Goal: Information Seeking & Learning: Find contact information

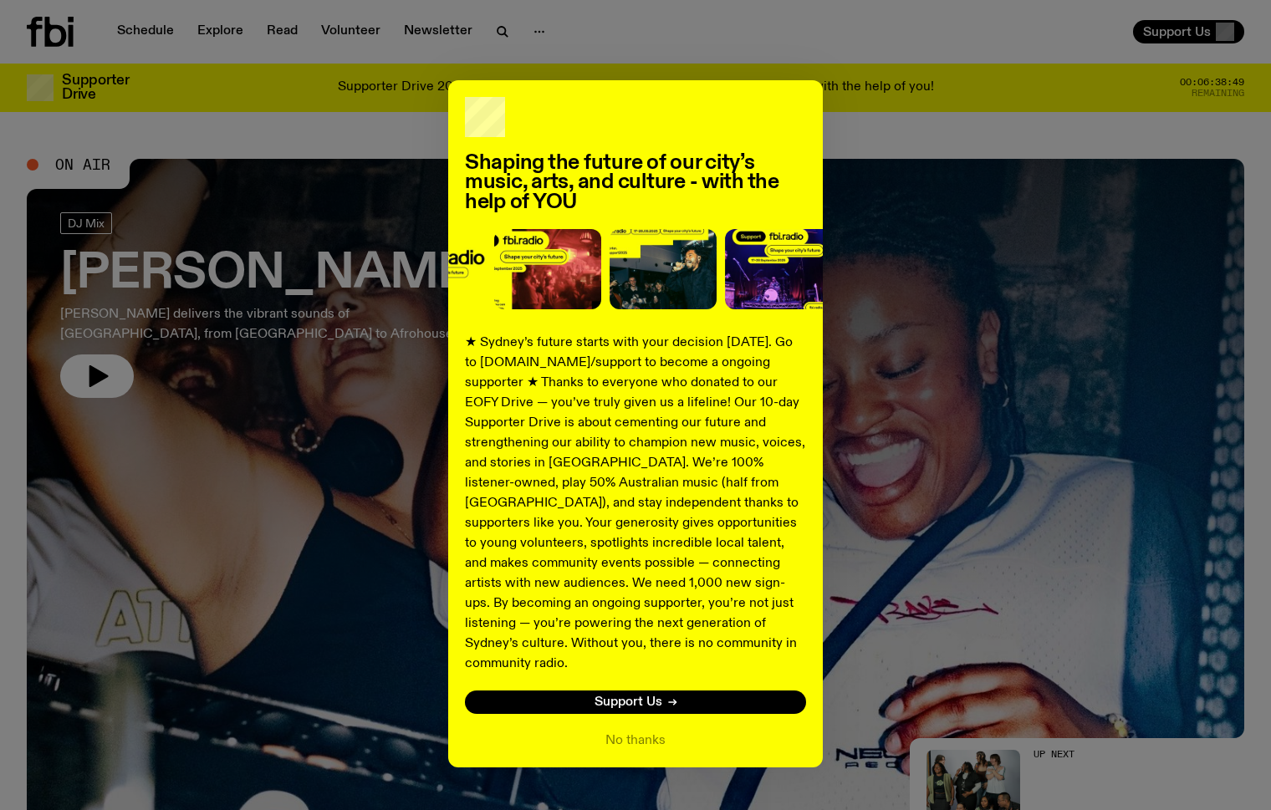
click at [208, 132] on div "Shaping the future of our city’s music, arts, and culture - with the help of YO…" at bounding box center [635, 423] width 1217 height 687
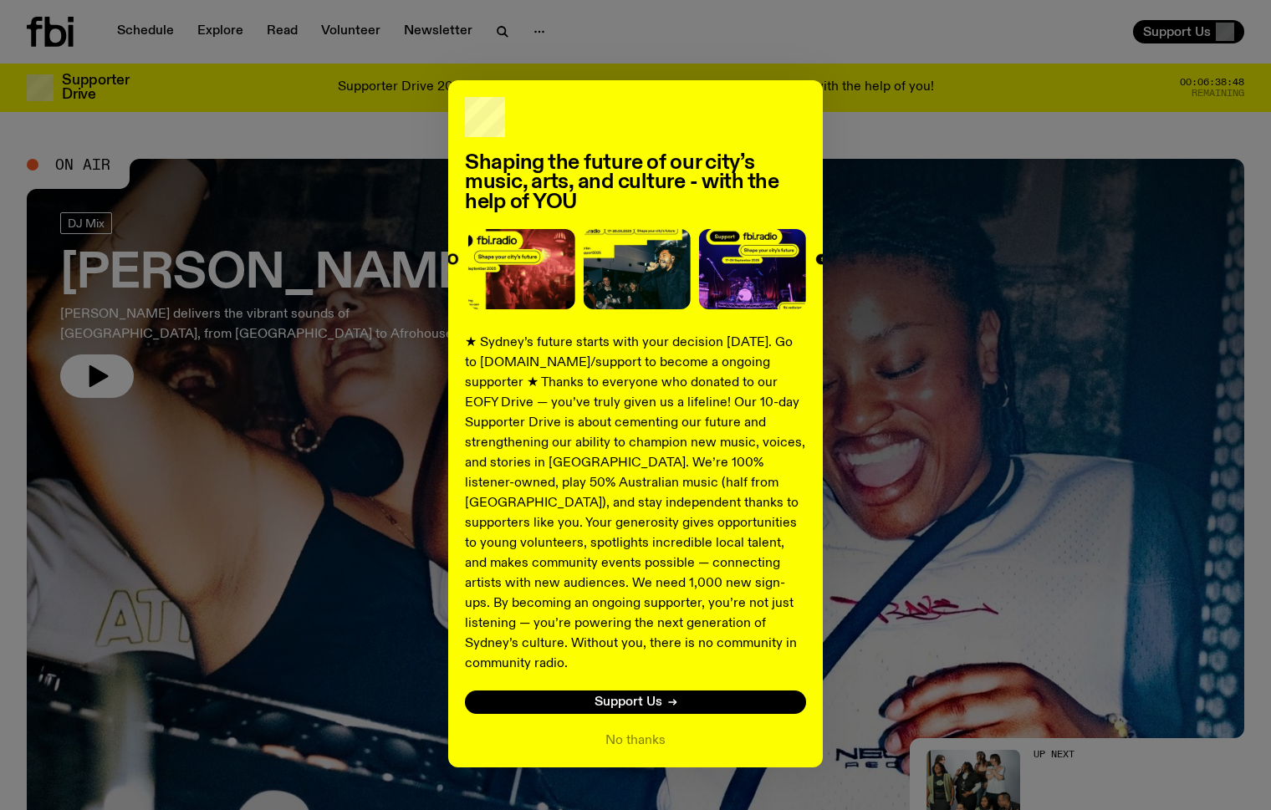
click at [841, 120] on div "Shaping the future of our city’s music, arts, and culture - with the help of YO…" at bounding box center [635, 423] width 1217 height 687
click at [840, 120] on div "Shaping the future of our city’s music, arts, and culture - with the help of YO…" at bounding box center [635, 423] width 1217 height 687
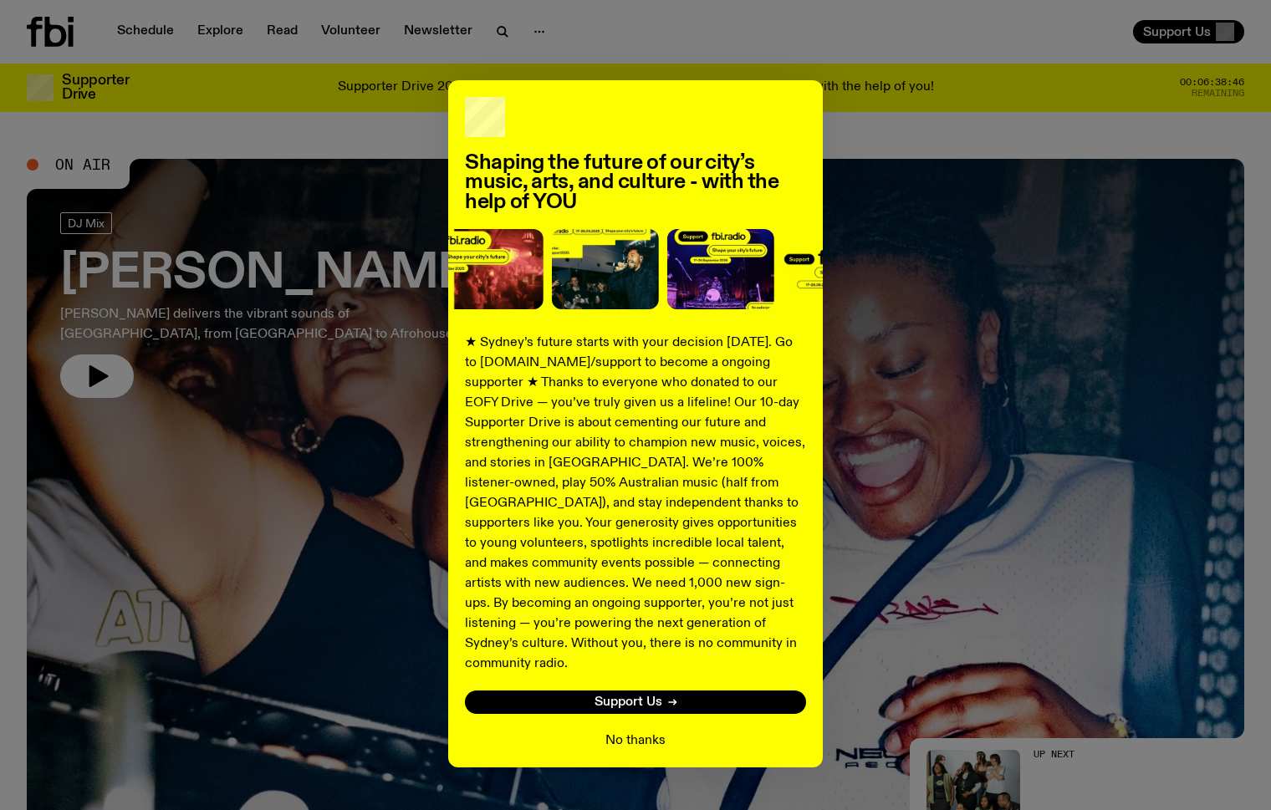
click at [619, 731] on button "No thanks" at bounding box center [635, 741] width 60 height 20
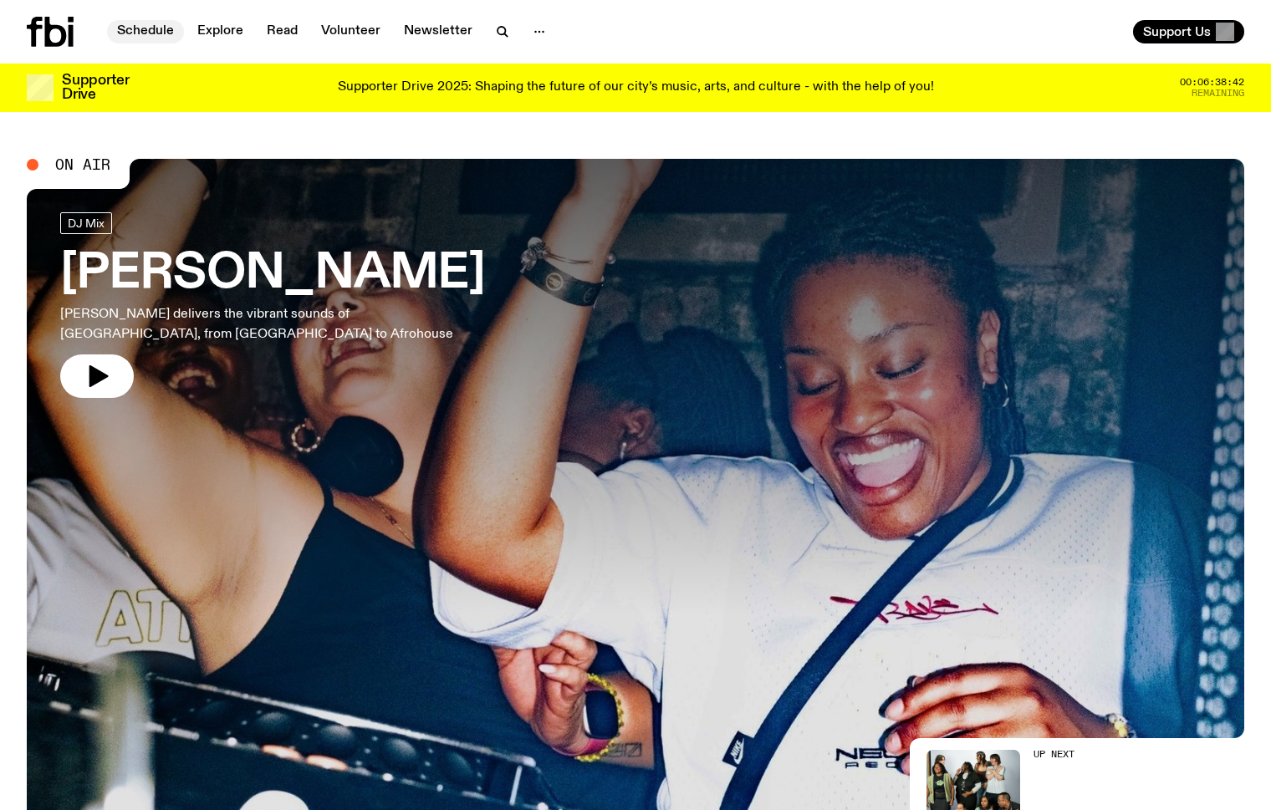
click at [155, 32] on link "Schedule" at bounding box center [145, 31] width 77 height 23
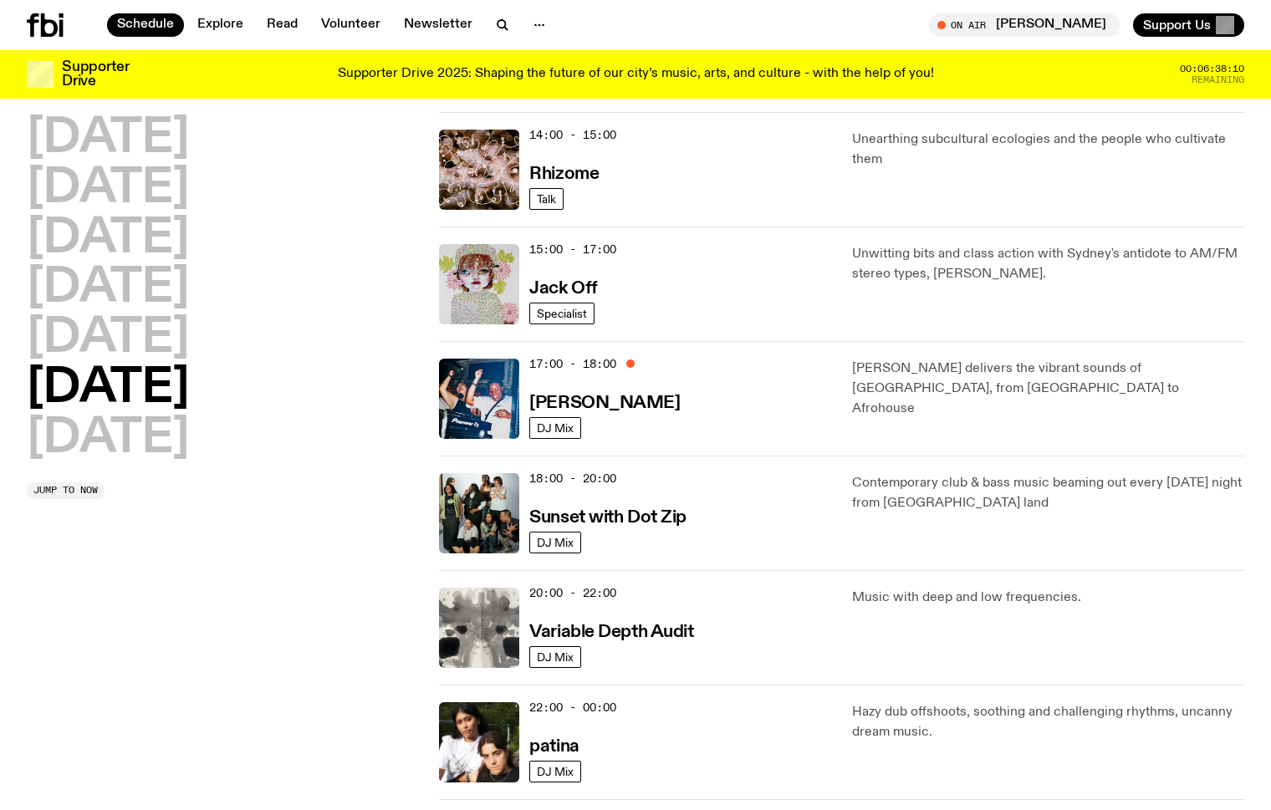
scroll to position [703, 0]
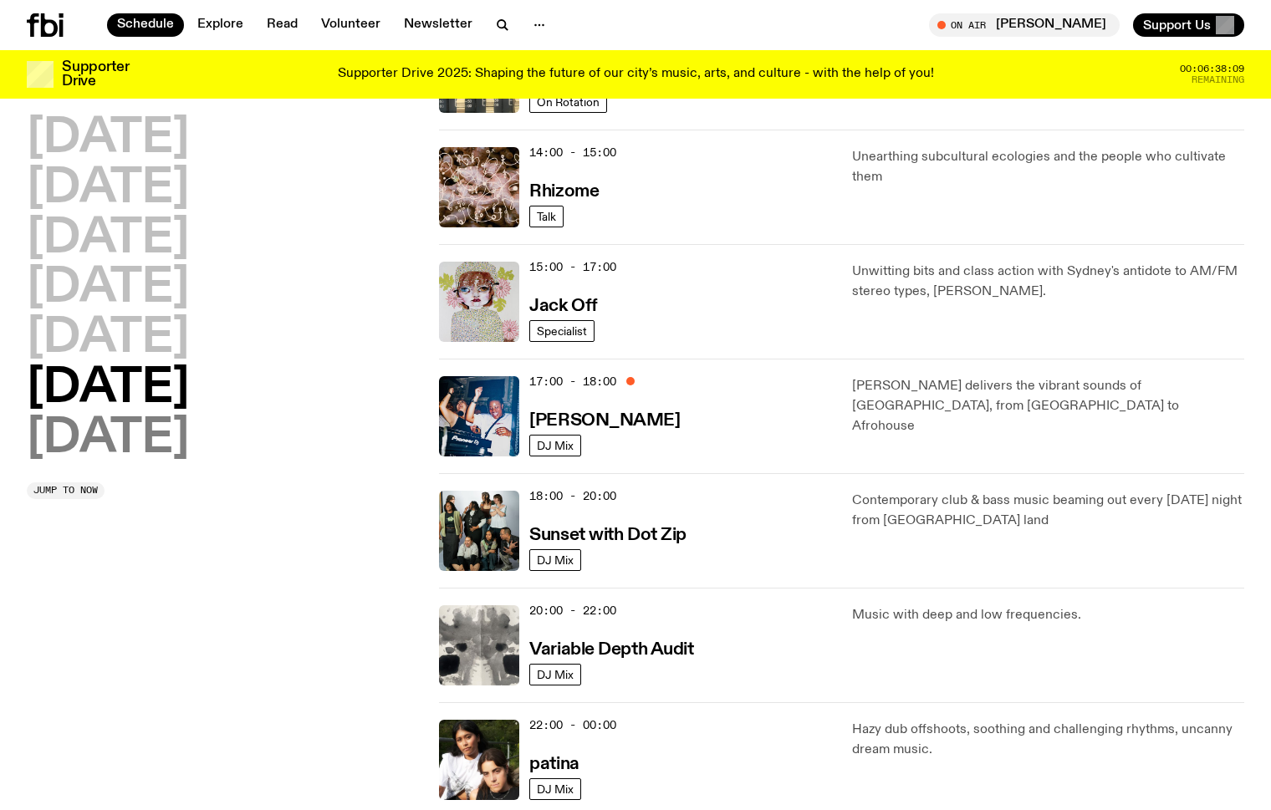
click at [86, 439] on h2 "Sunday" at bounding box center [108, 439] width 162 height 47
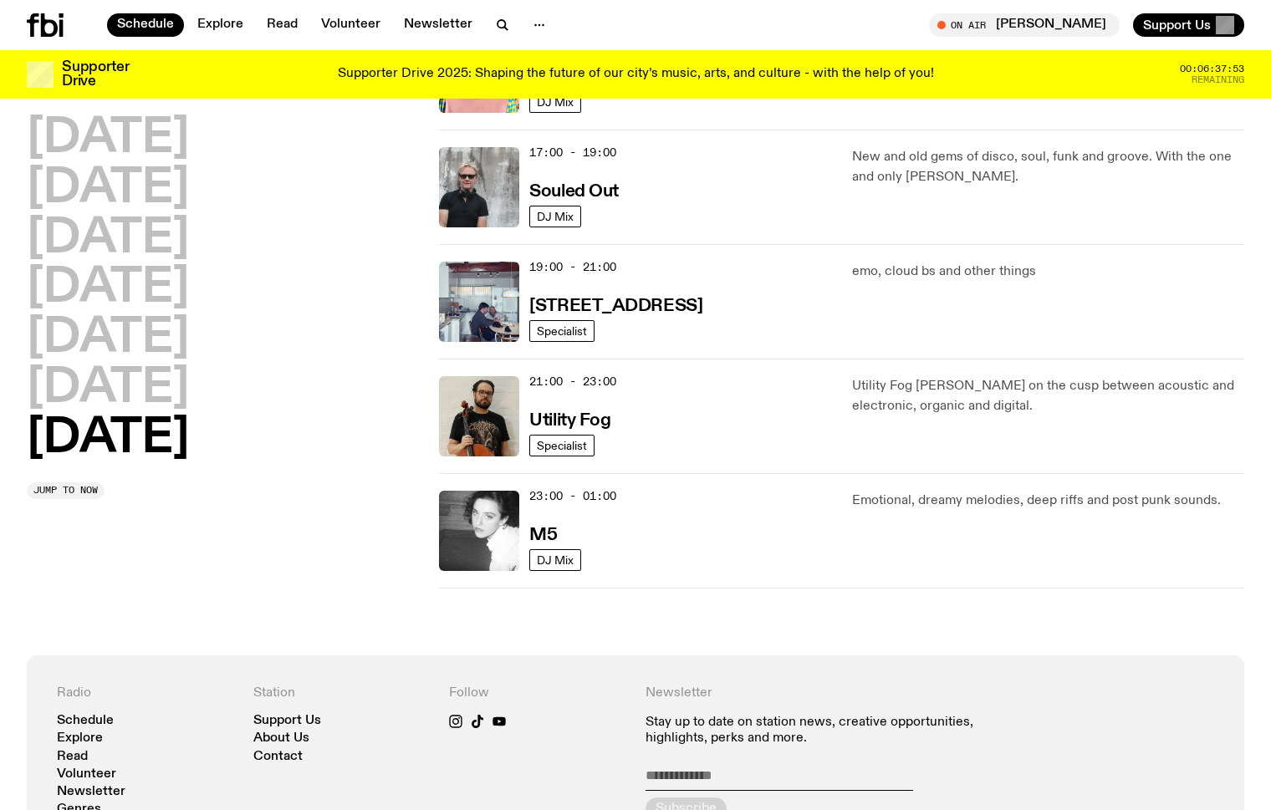
scroll to position [1047, 0]
click at [66, 143] on h2 "Monday" at bounding box center [108, 138] width 162 height 47
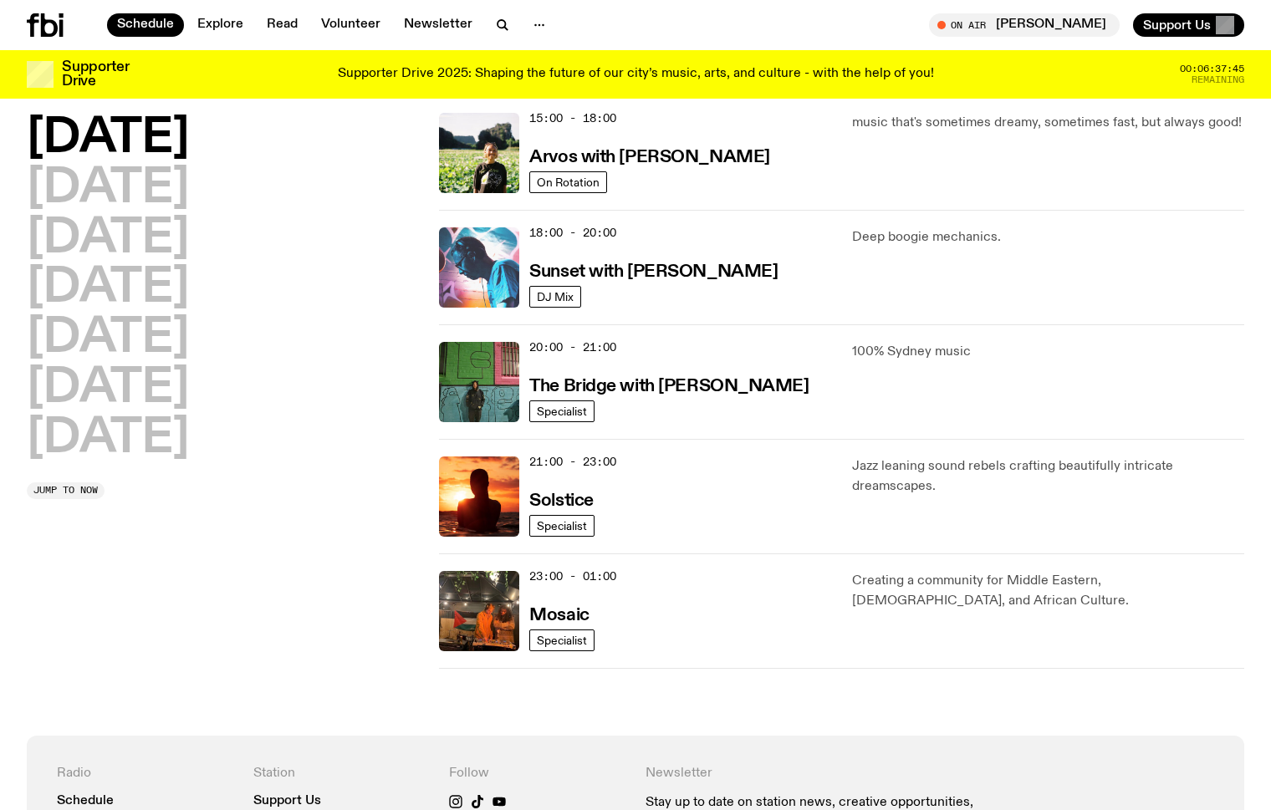
scroll to position [625, 0]
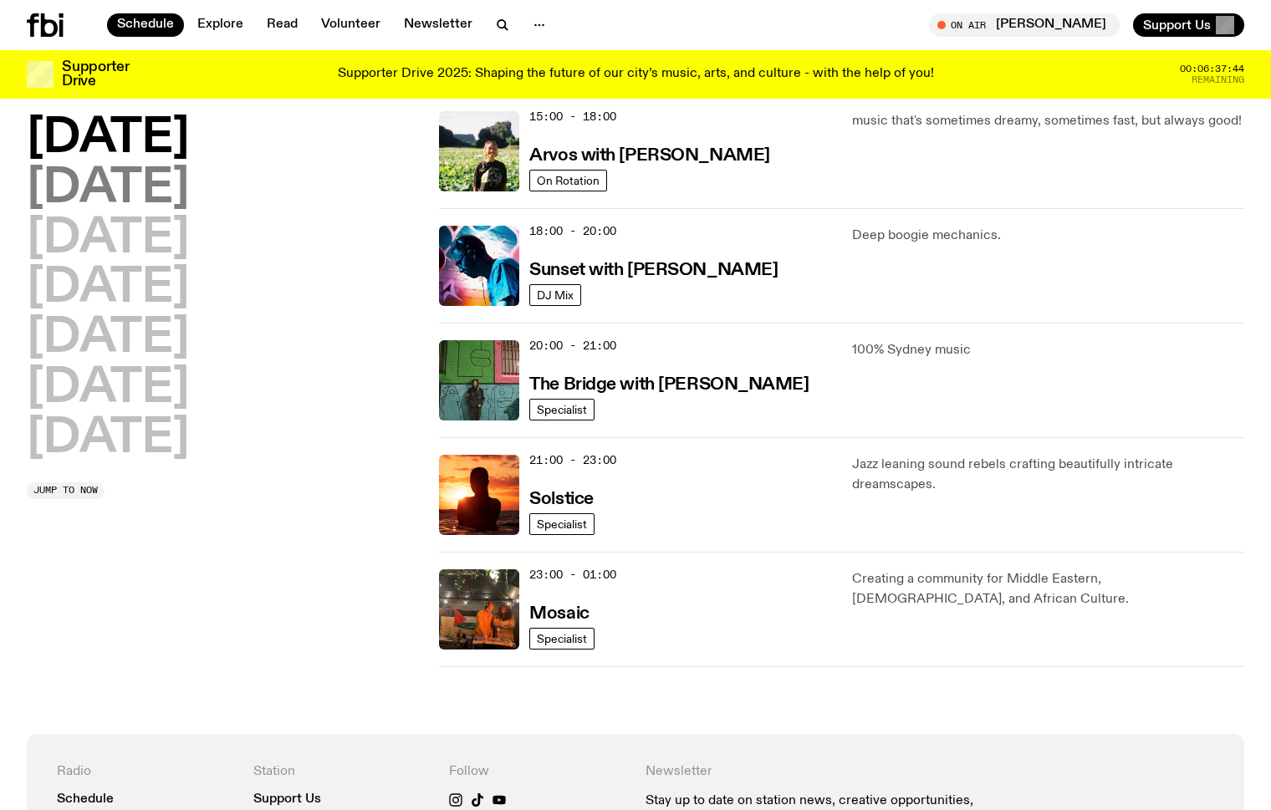
click at [140, 187] on h2 "Tuesday" at bounding box center [108, 189] width 162 height 47
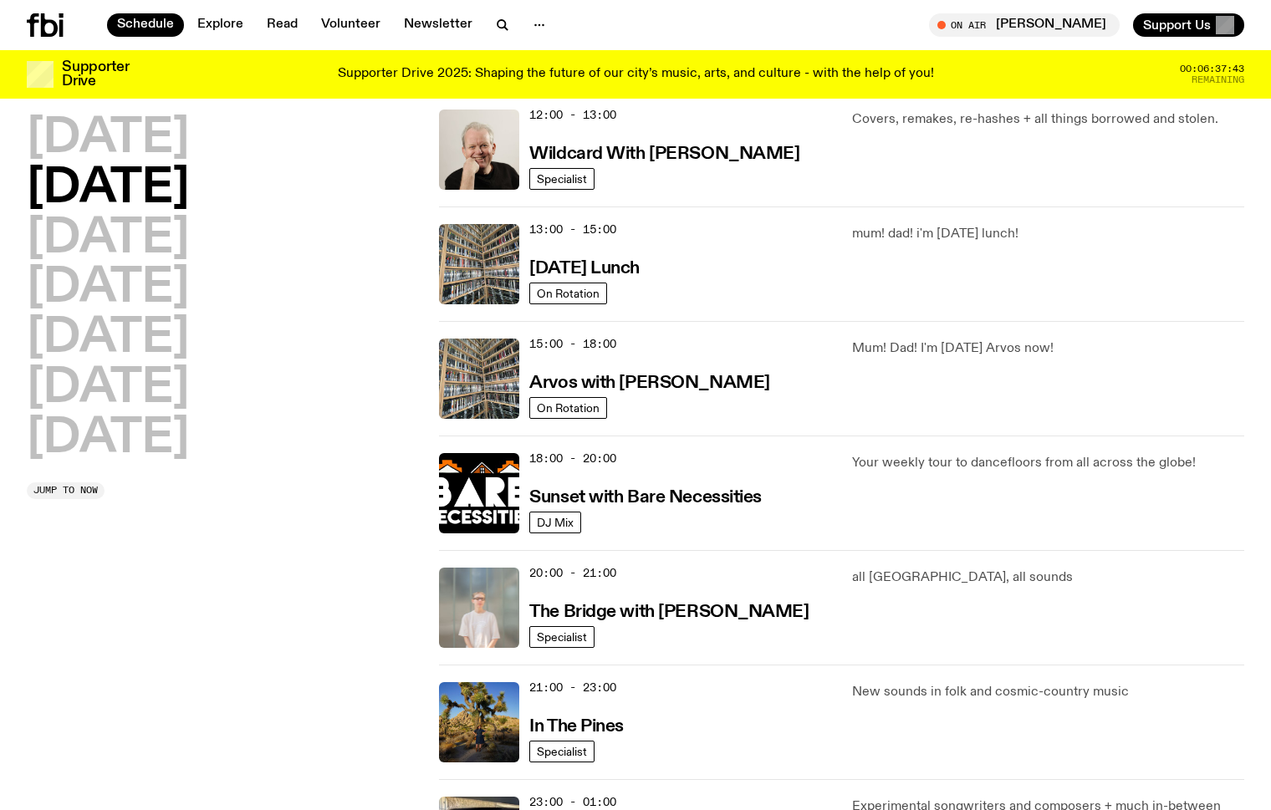
scroll to position [0, 0]
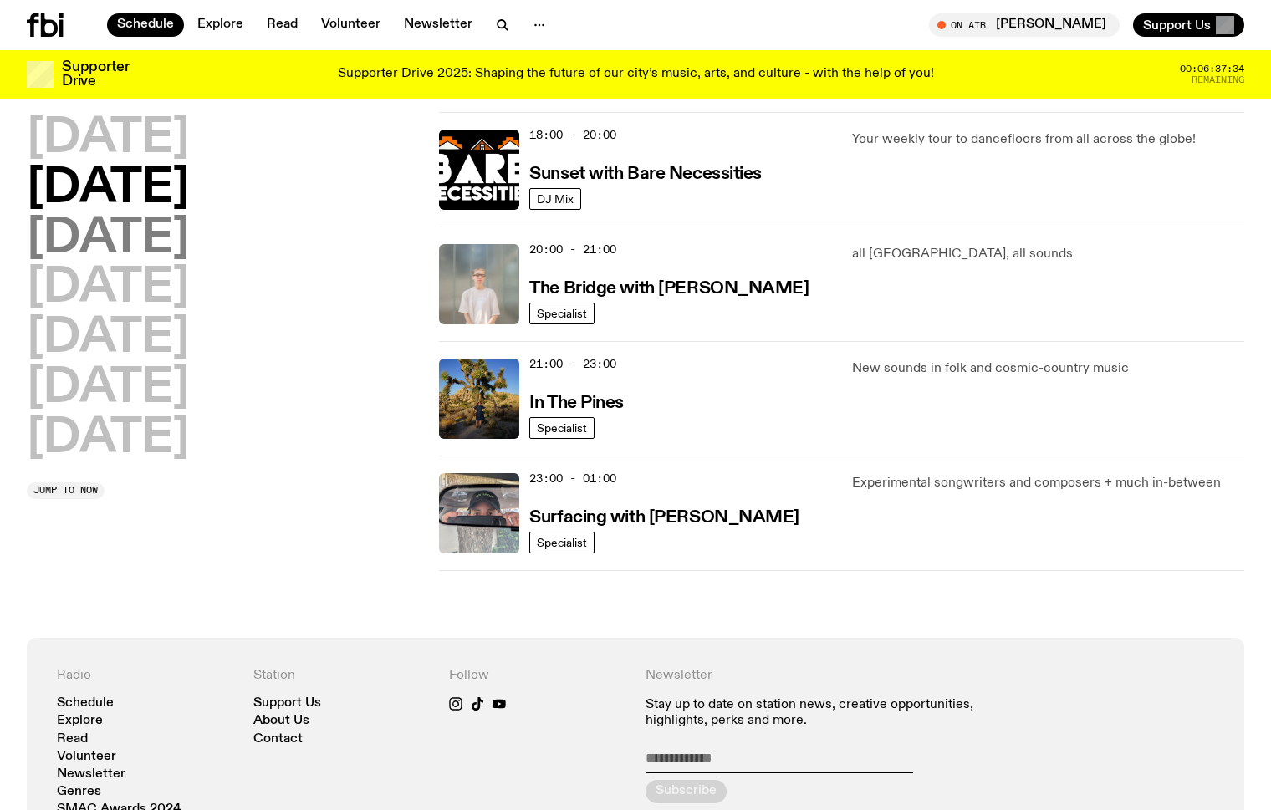
click at [189, 249] on h2 "Wednesday" at bounding box center [108, 239] width 162 height 47
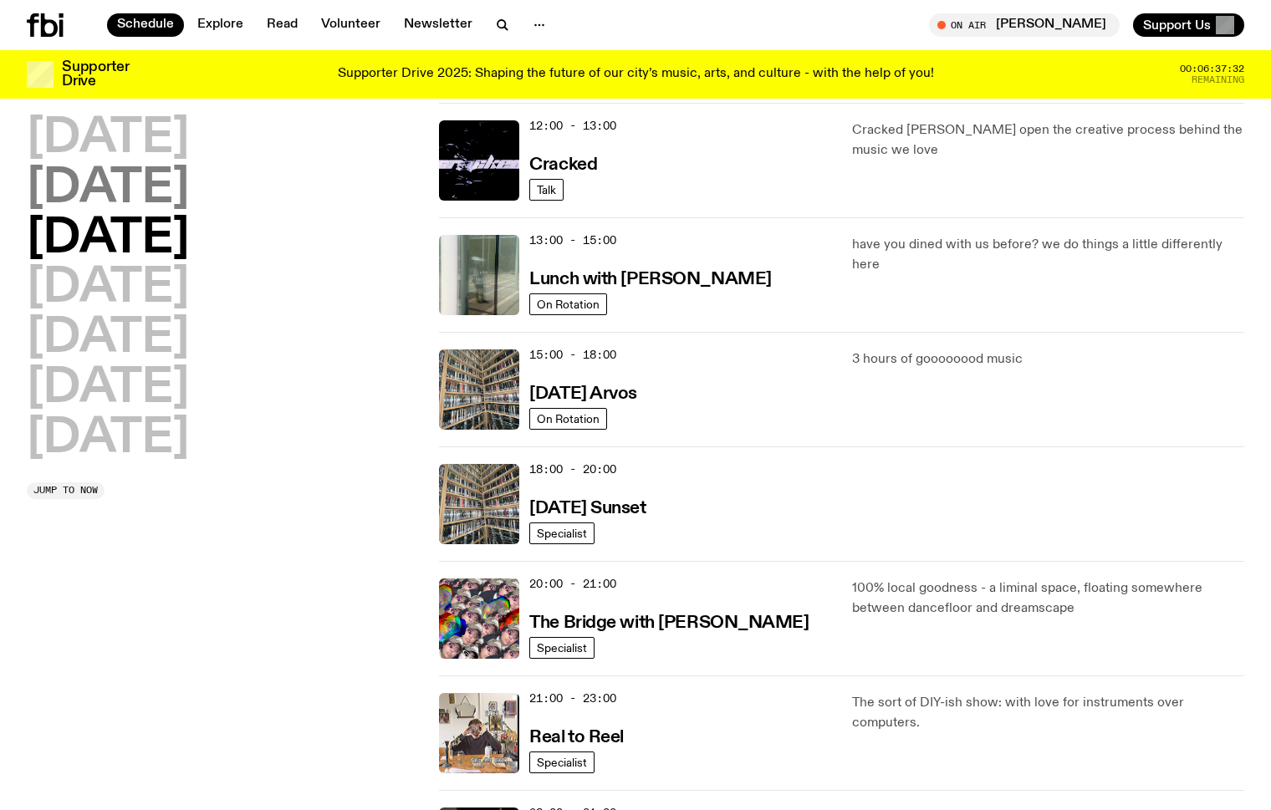
click at [169, 184] on h2 "Tuesday" at bounding box center [108, 189] width 162 height 47
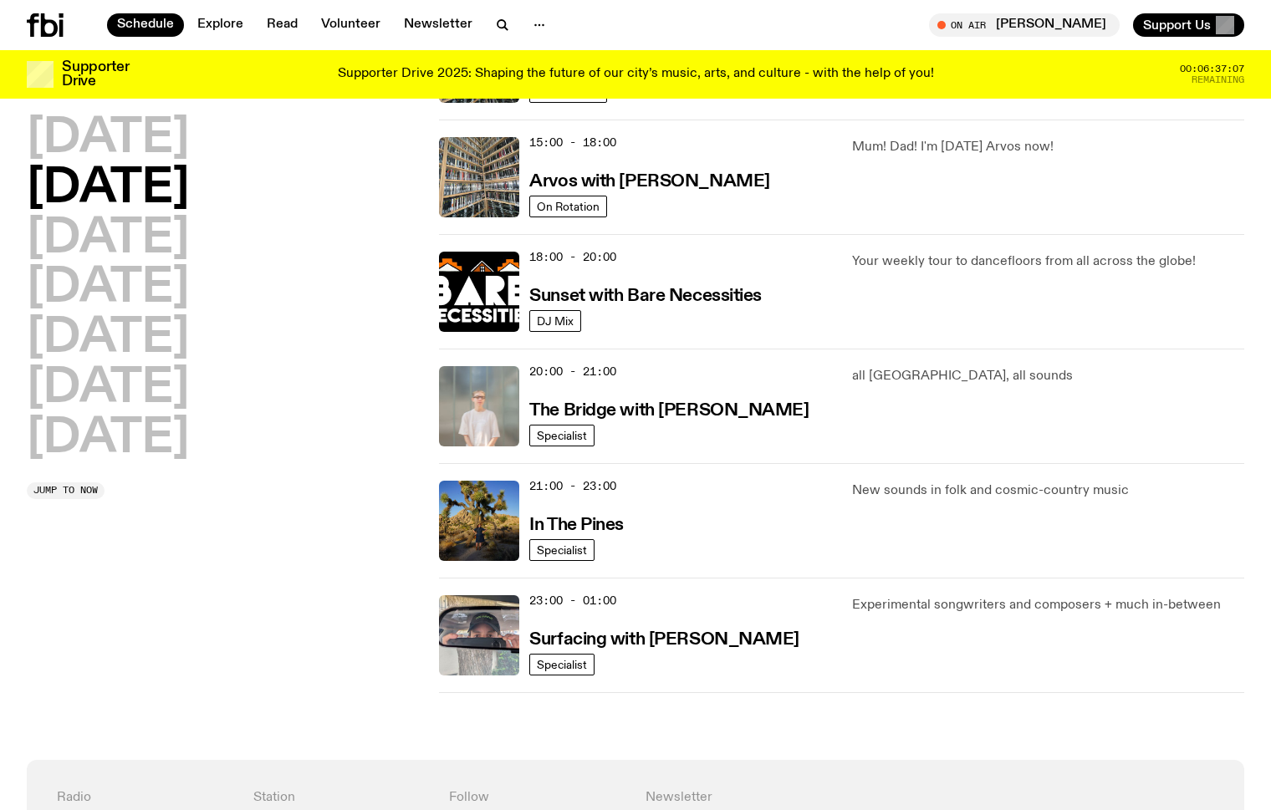
scroll to position [601, 0]
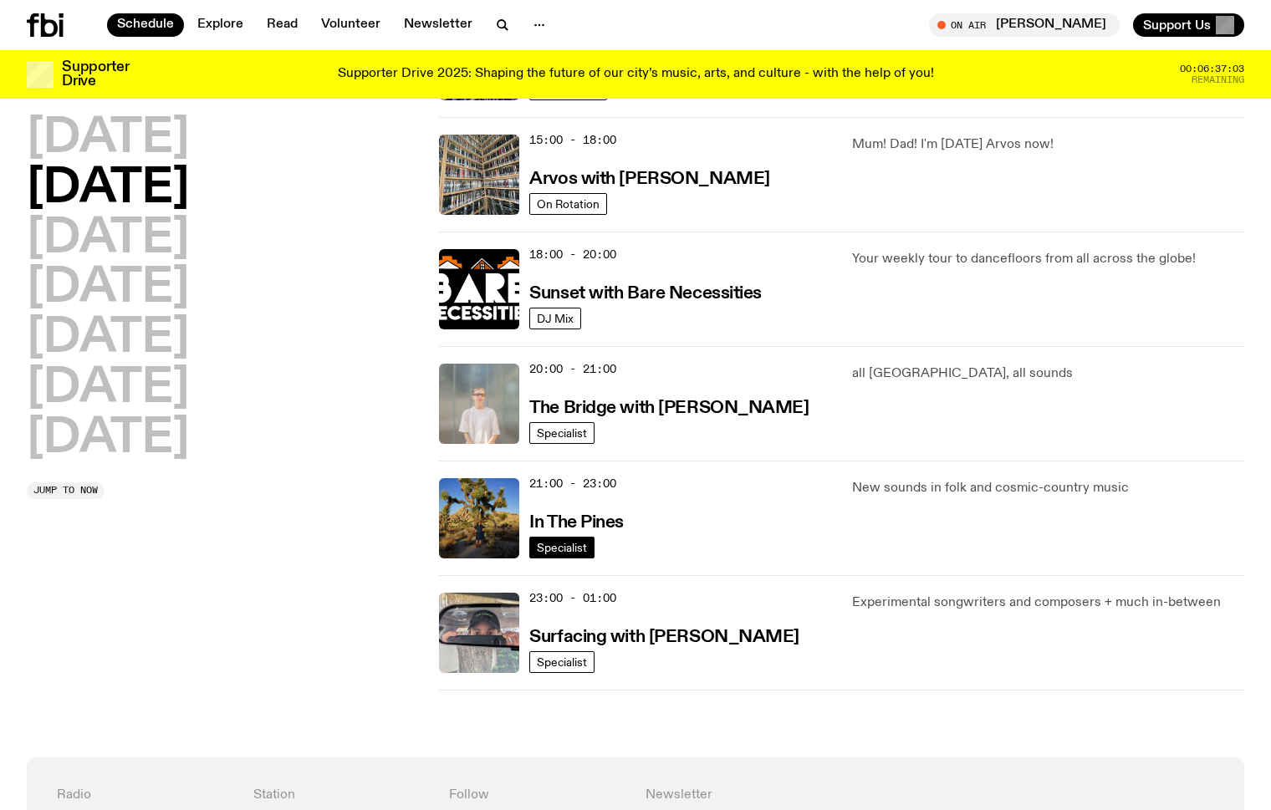
click at [573, 546] on span "Specialist" at bounding box center [562, 547] width 50 height 13
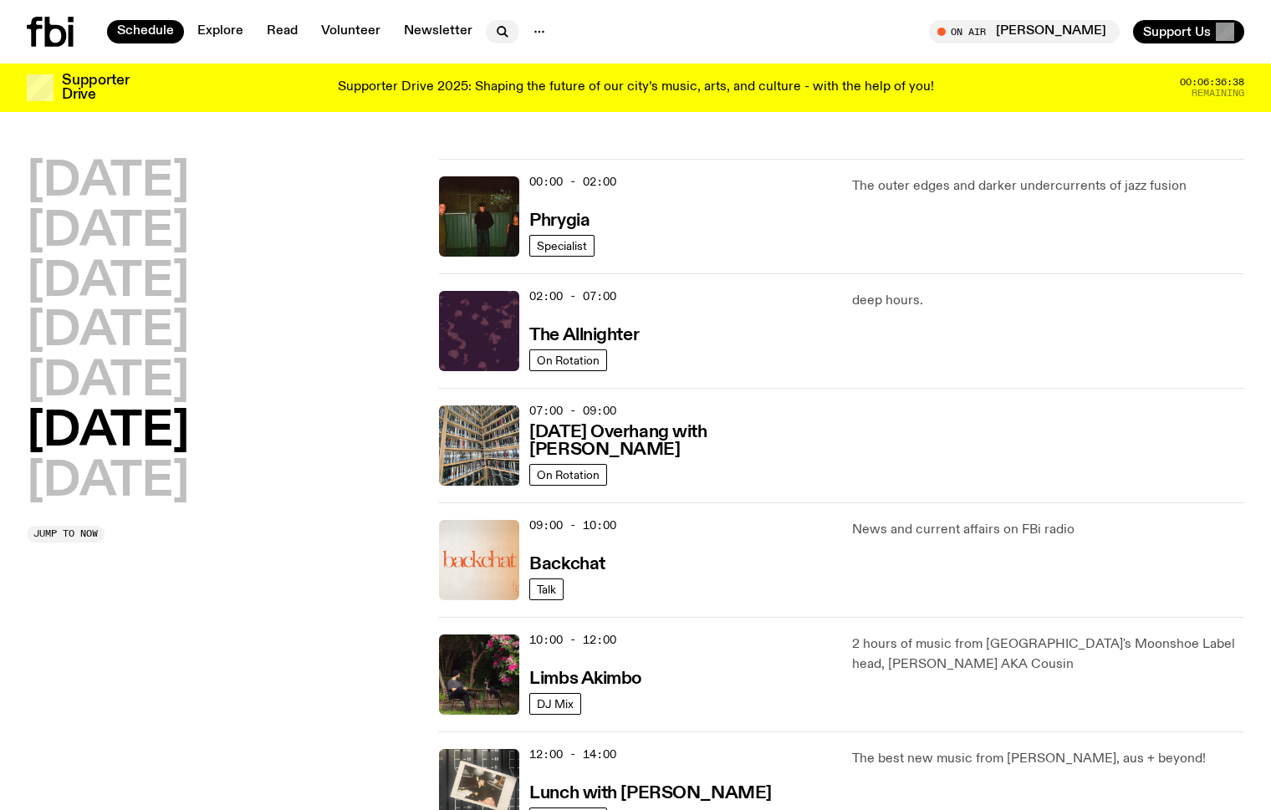
click at [498, 29] on icon "button" at bounding box center [502, 32] width 20 height 20
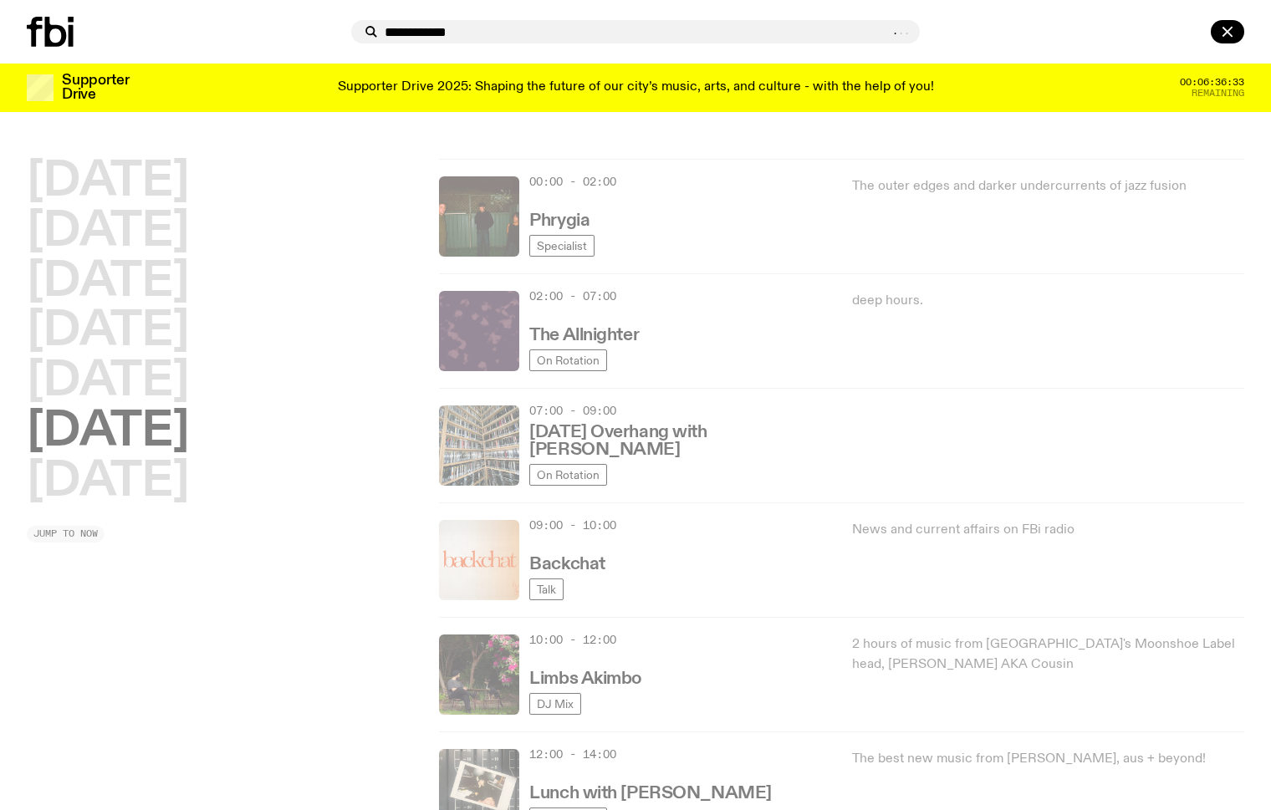
type input "**********"
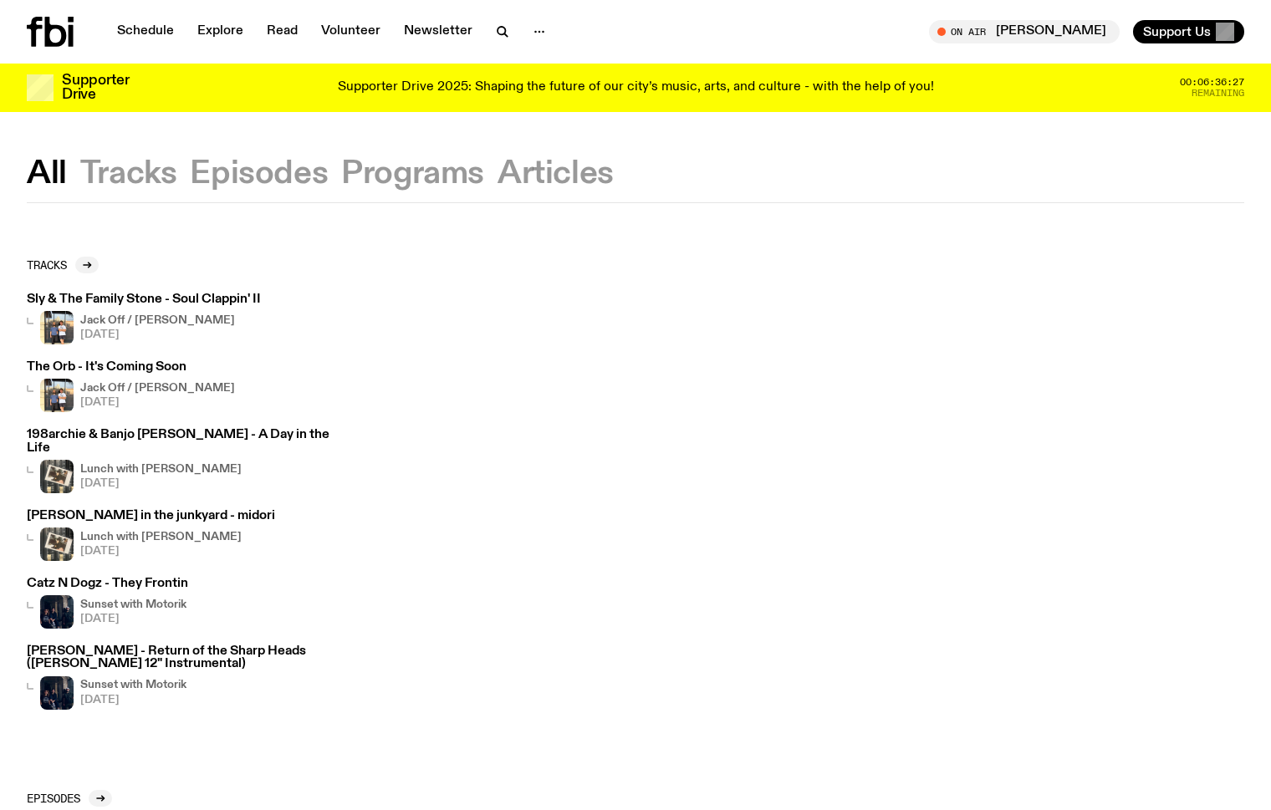
click at [395, 171] on button "Programs" at bounding box center [412, 174] width 143 height 30
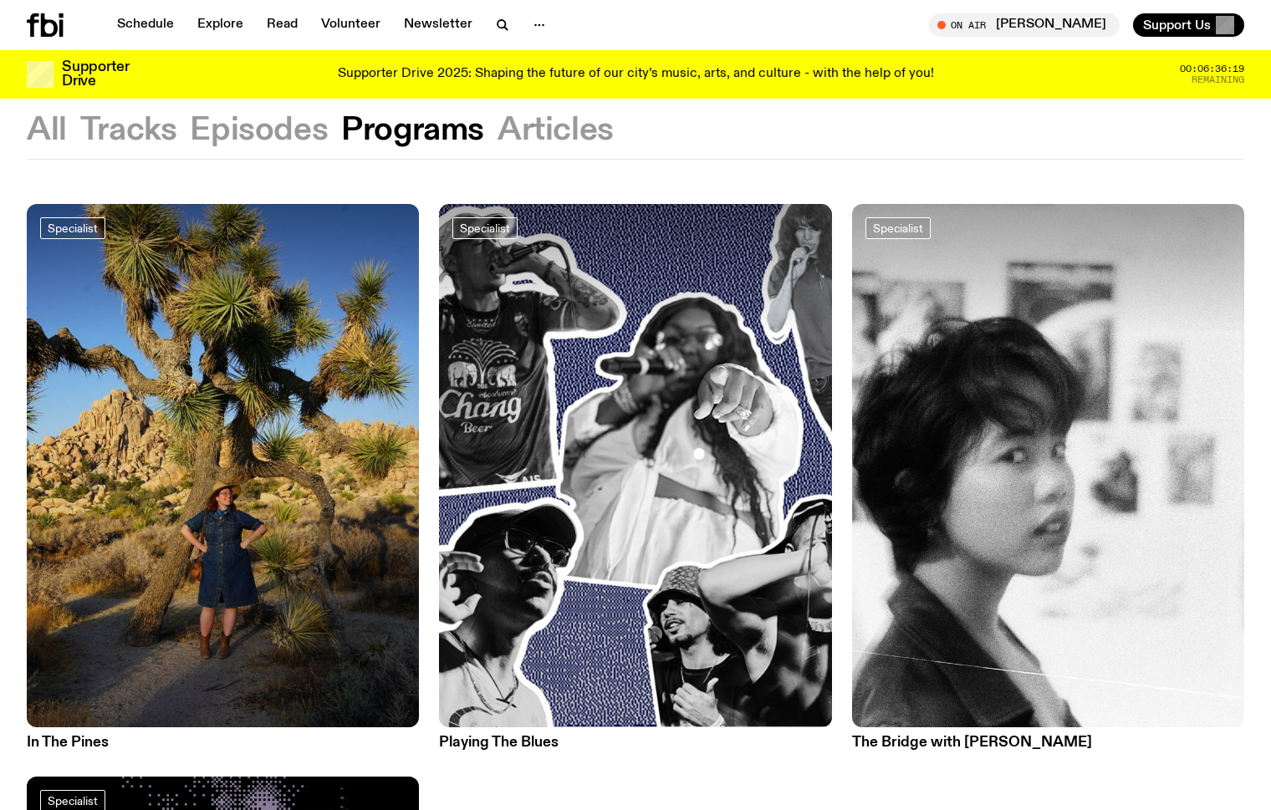
scroll to position [34, 0]
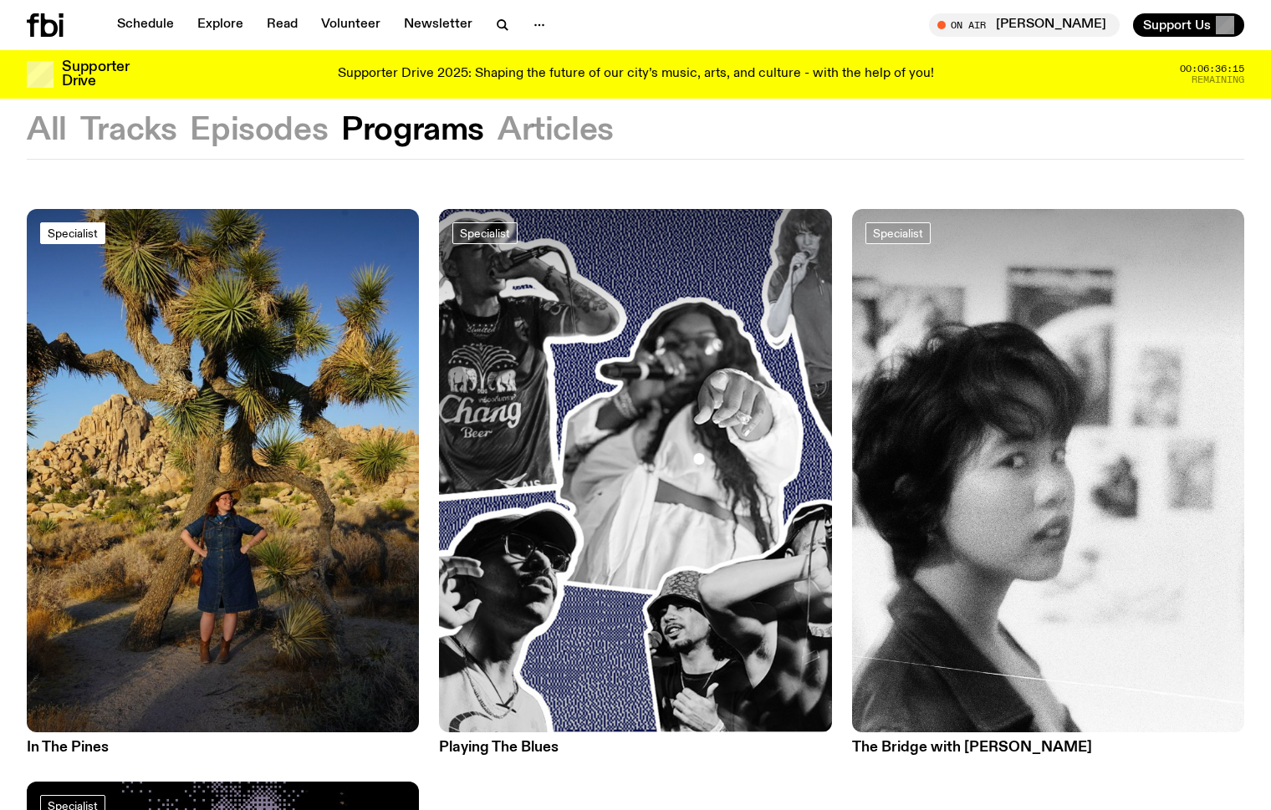
click at [94, 230] on span "Specialist" at bounding box center [73, 233] width 50 height 13
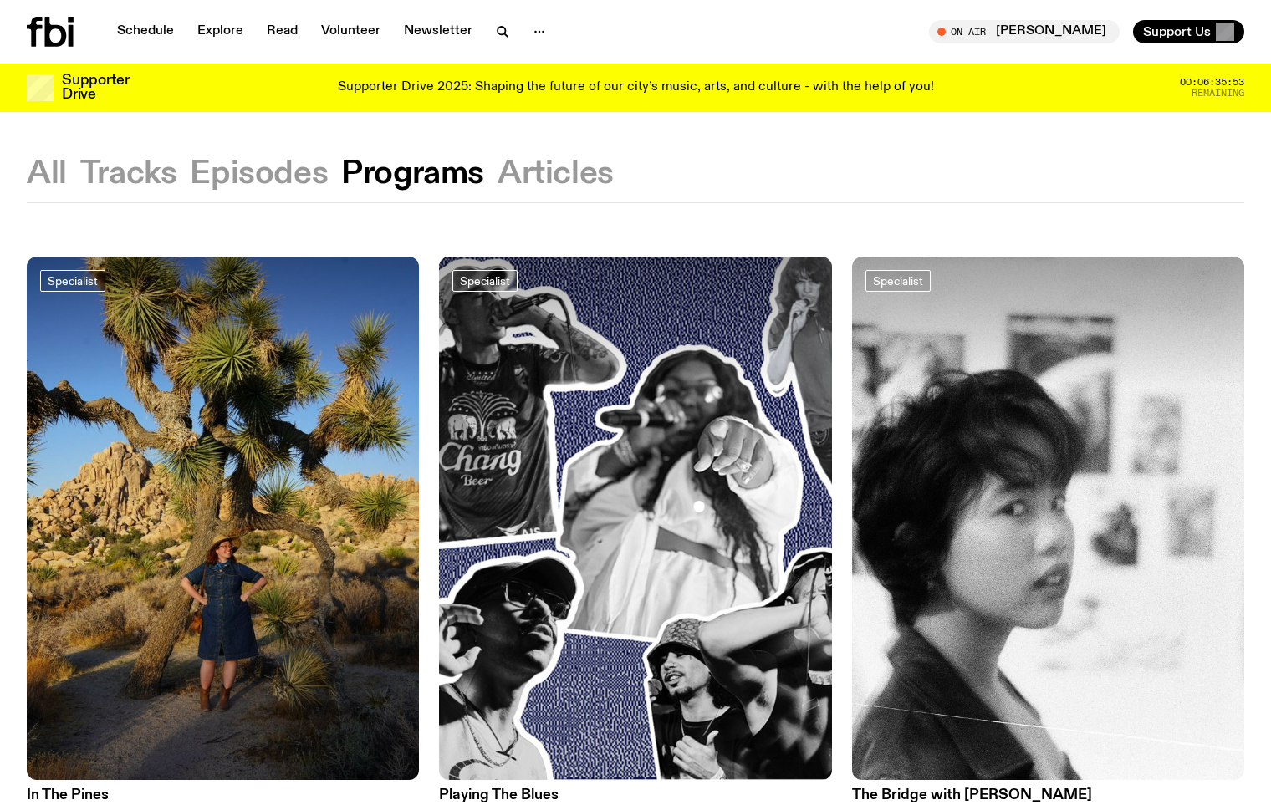
click at [231, 177] on button "Episodes" at bounding box center [259, 174] width 138 height 30
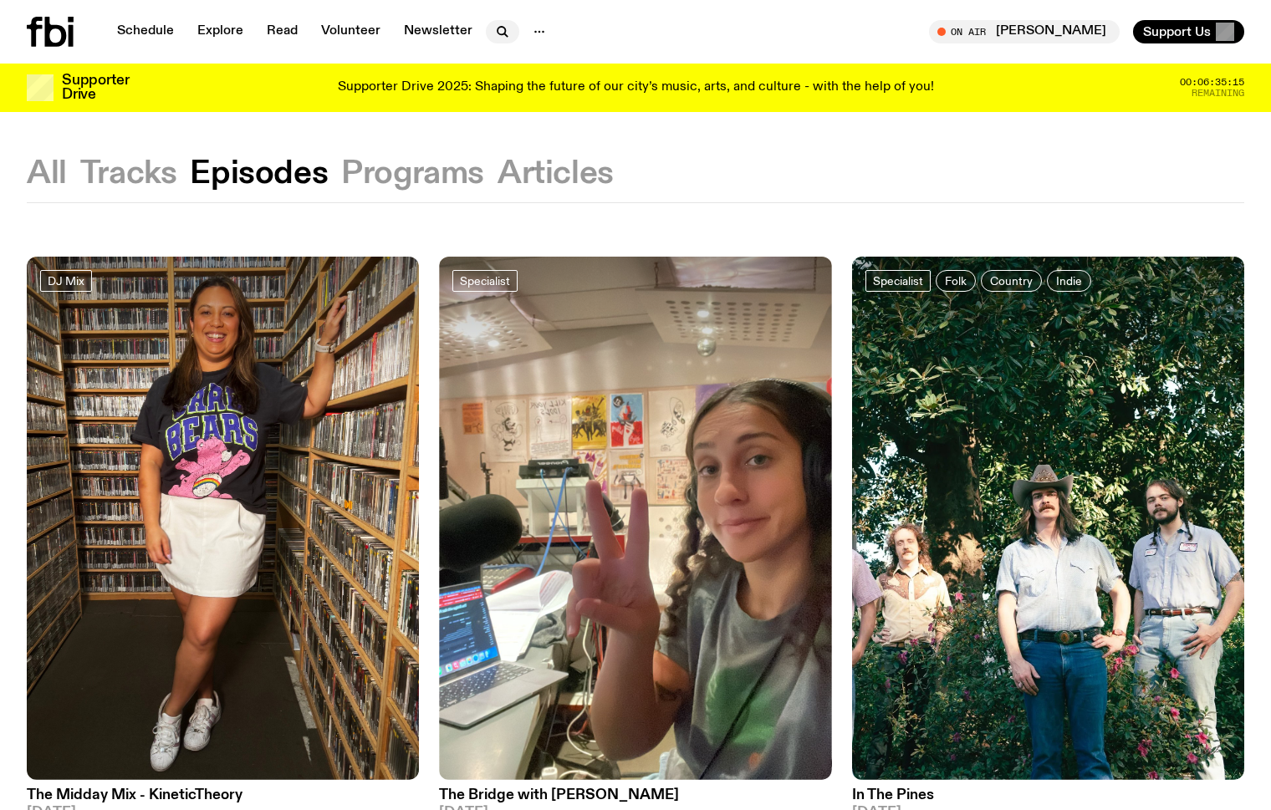
click at [499, 29] on icon "button" at bounding box center [502, 32] width 20 height 20
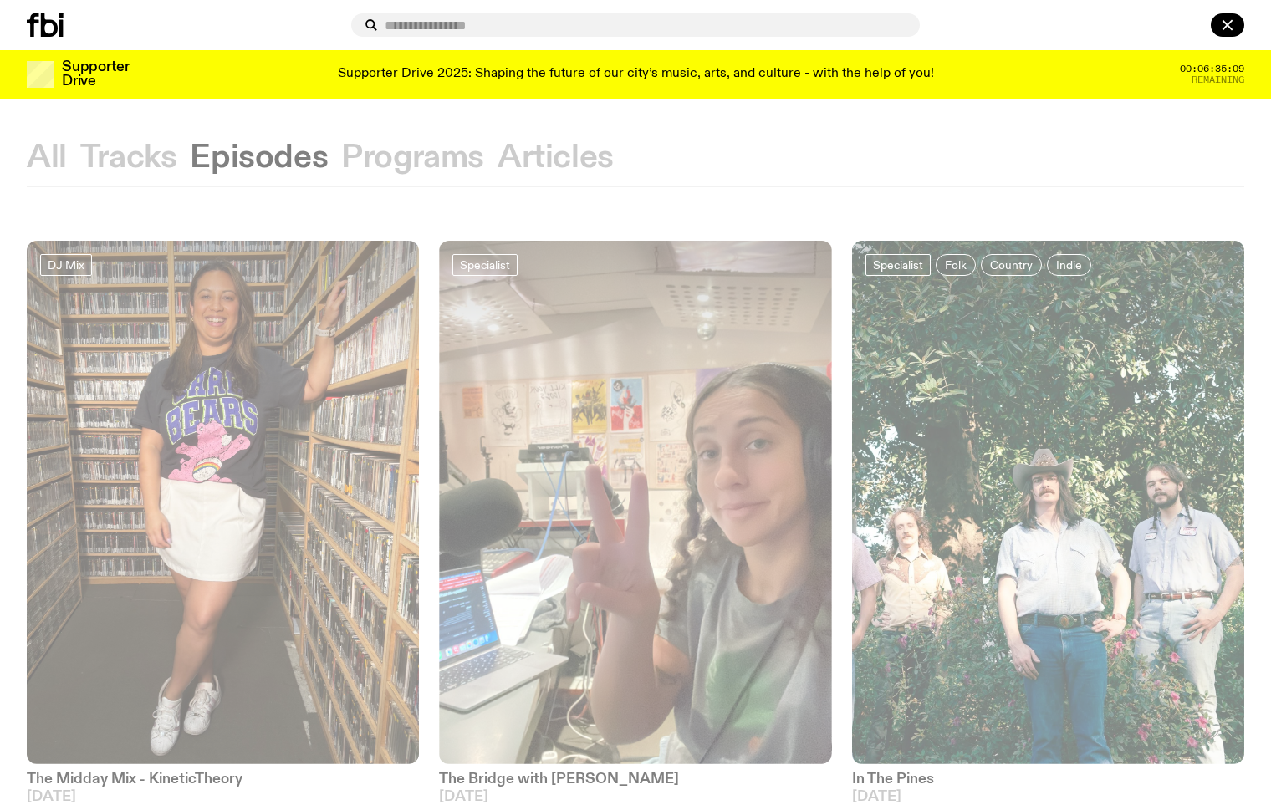
scroll to position [2, 0]
type input "*******"
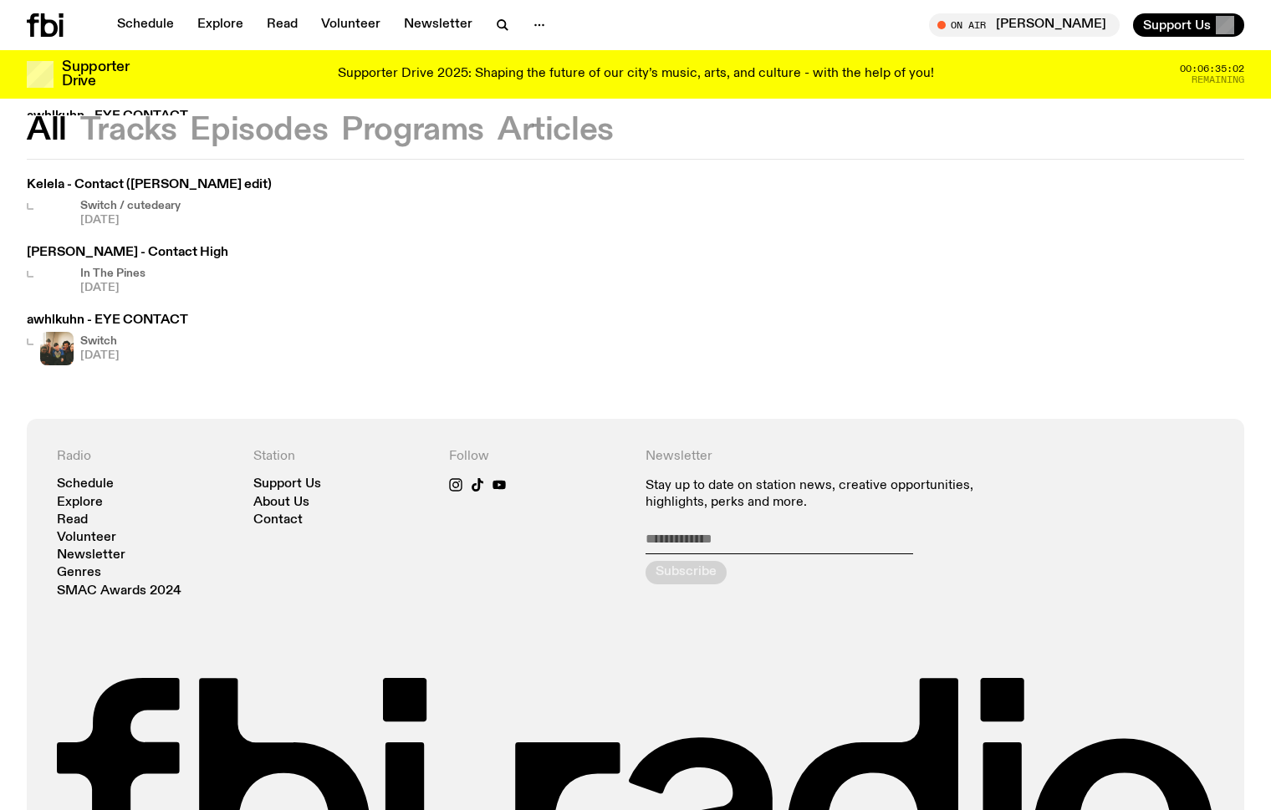
scroll to position [349, 0]
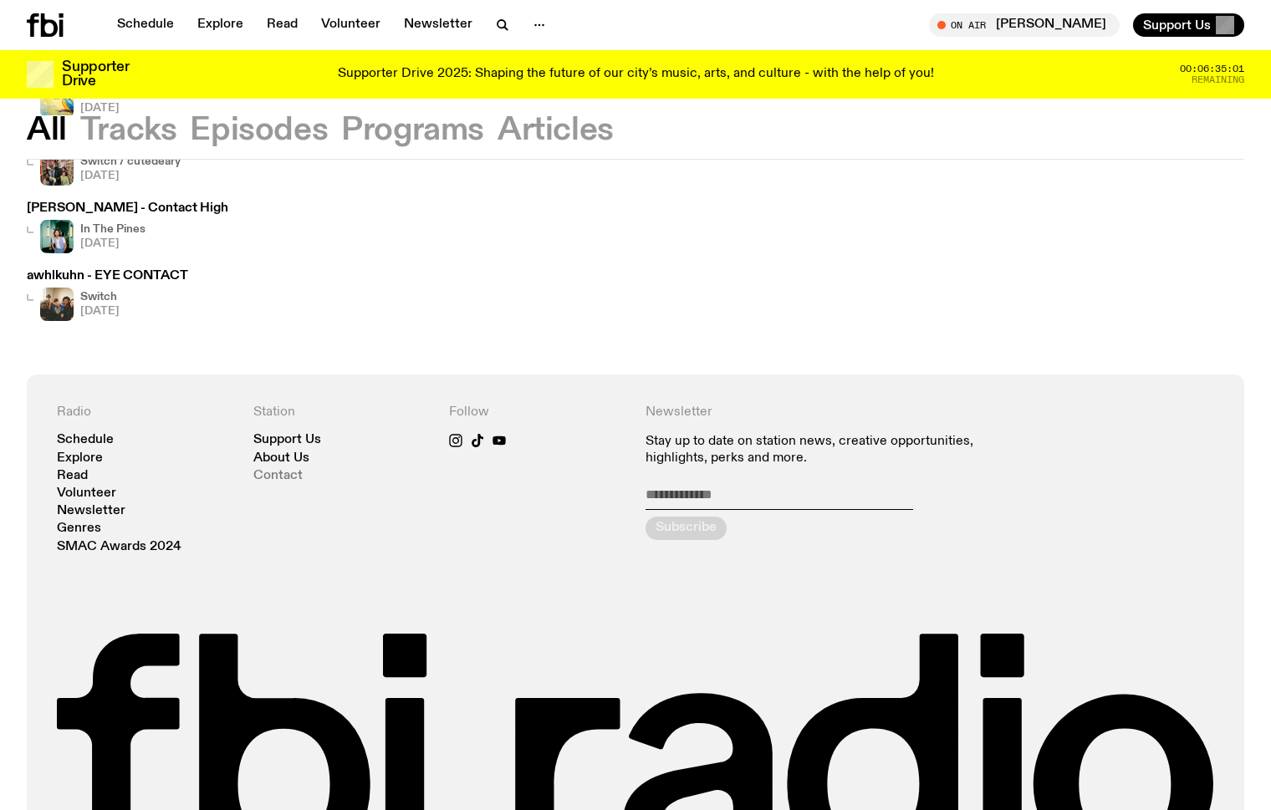
click at [275, 475] on link "Contact" at bounding box center [277, 476] width 49 height 13
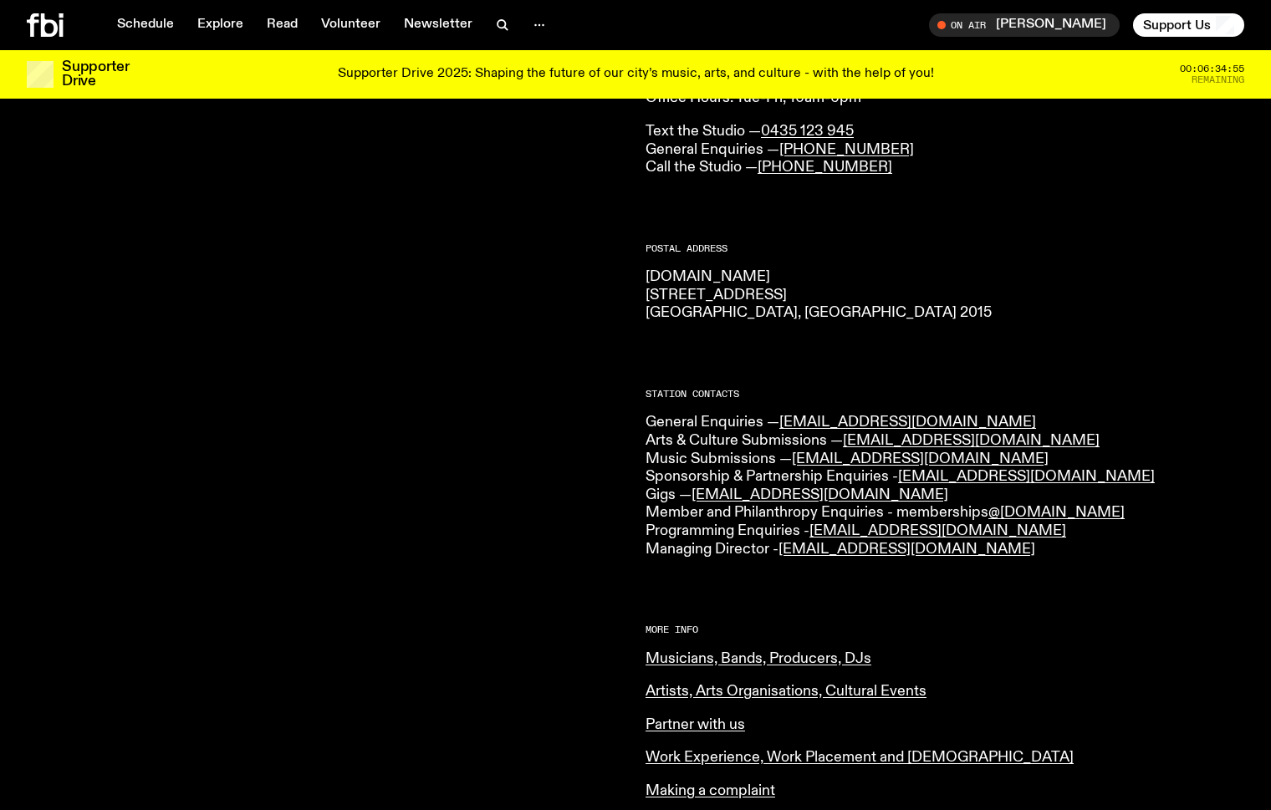
scroll to position [169, 0]
drag, startPoint x: 933, startPoint y: 452, endPoint x: 797, endPoint y: 456, distance: 136.3
click at [797, 456] on p "General Enquiries — info@fbiradio.com Arts & Culture Submissions — culture@fbir…" at bounding box center [944, 485] width 599 height 145
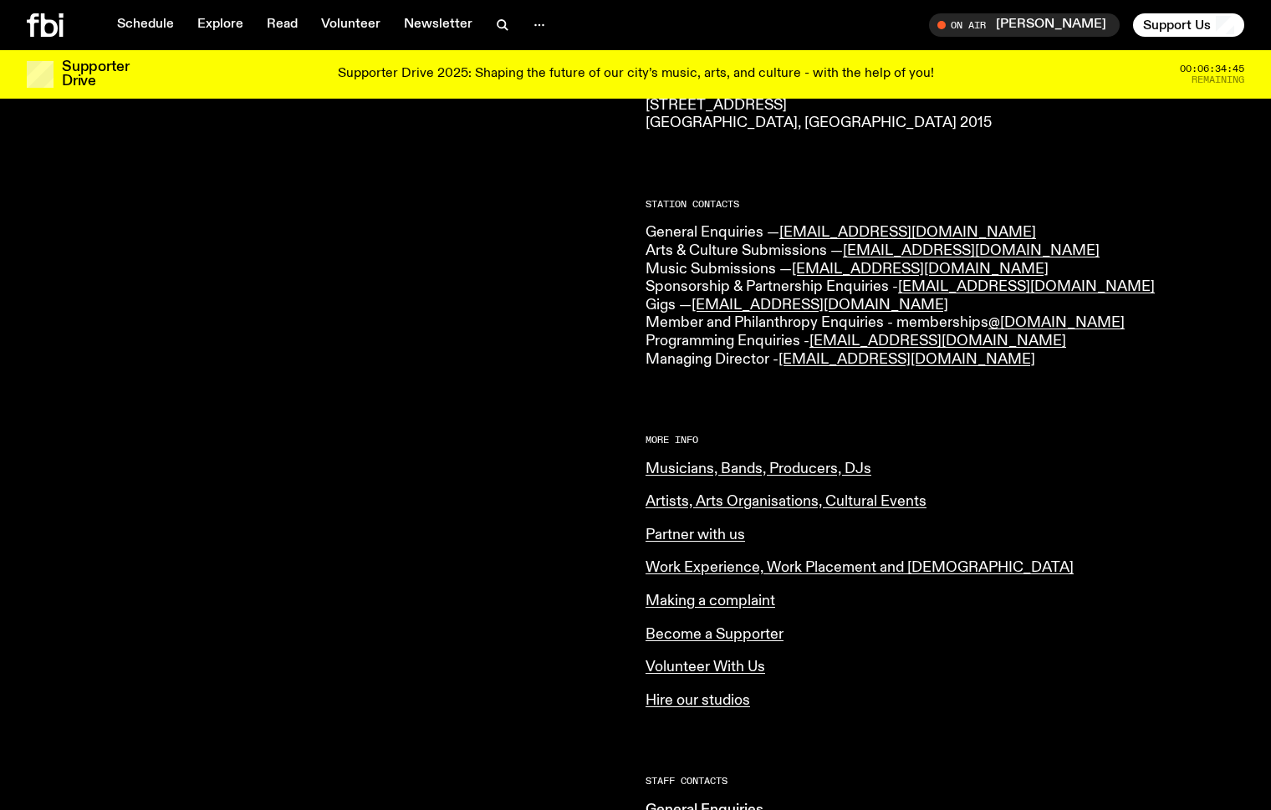
scroll to position [362, 0]
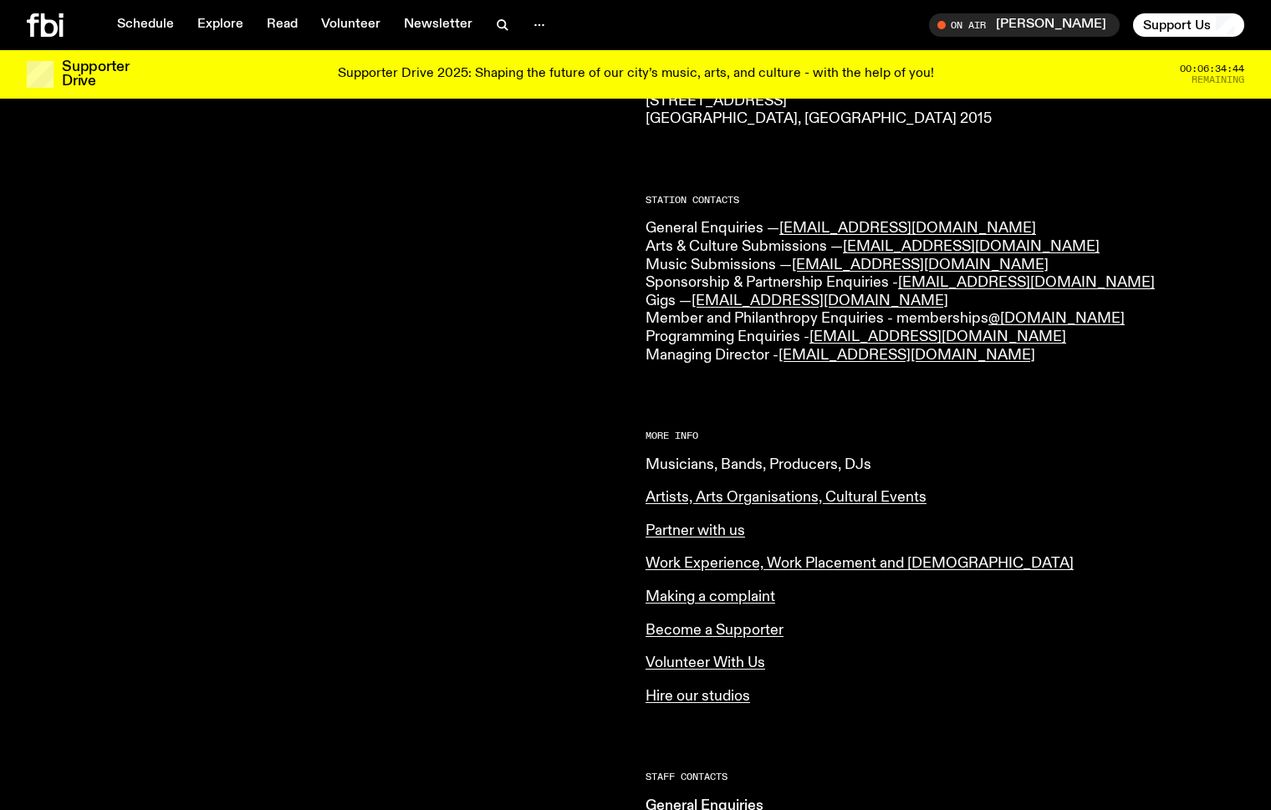
click at [797, 457] on link "Musicians, Bands, Producers, DJs" at bounding box center [758, 464] width 226 height 15
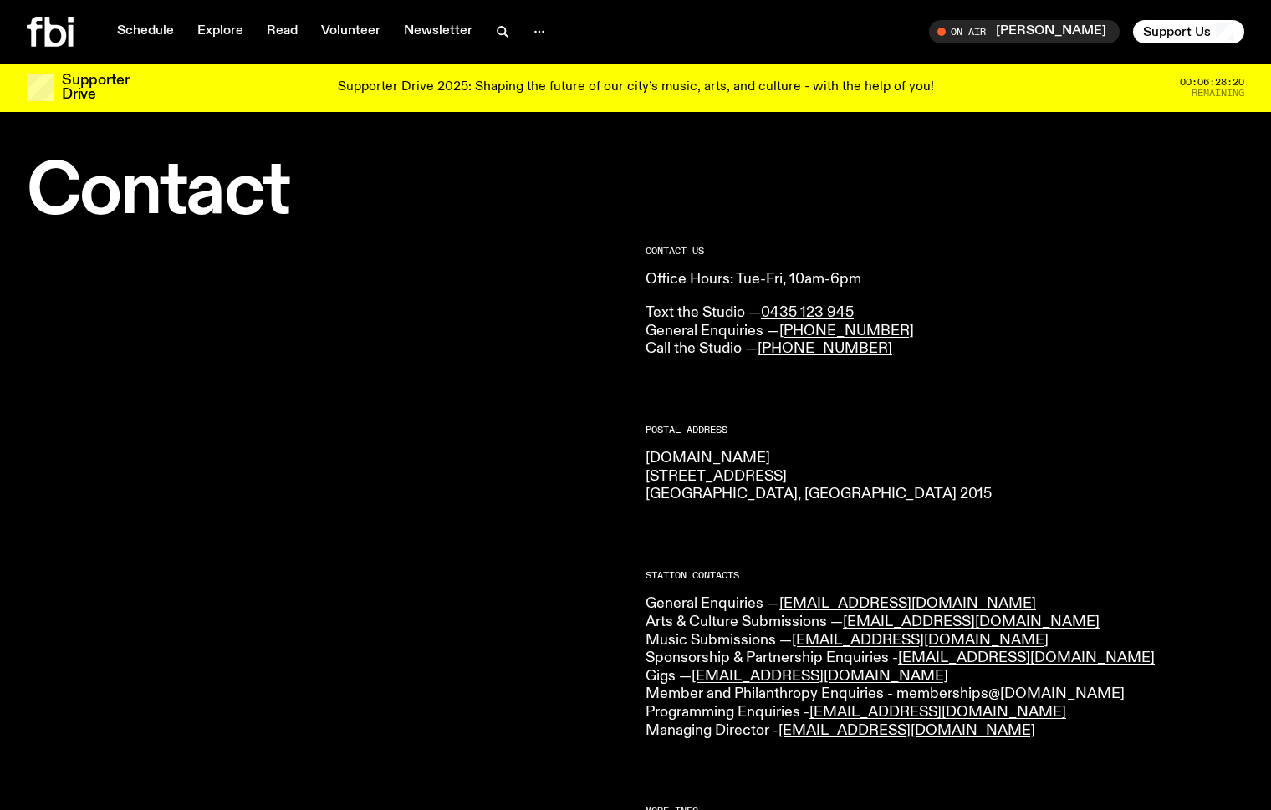
scroll to position [0, 0]
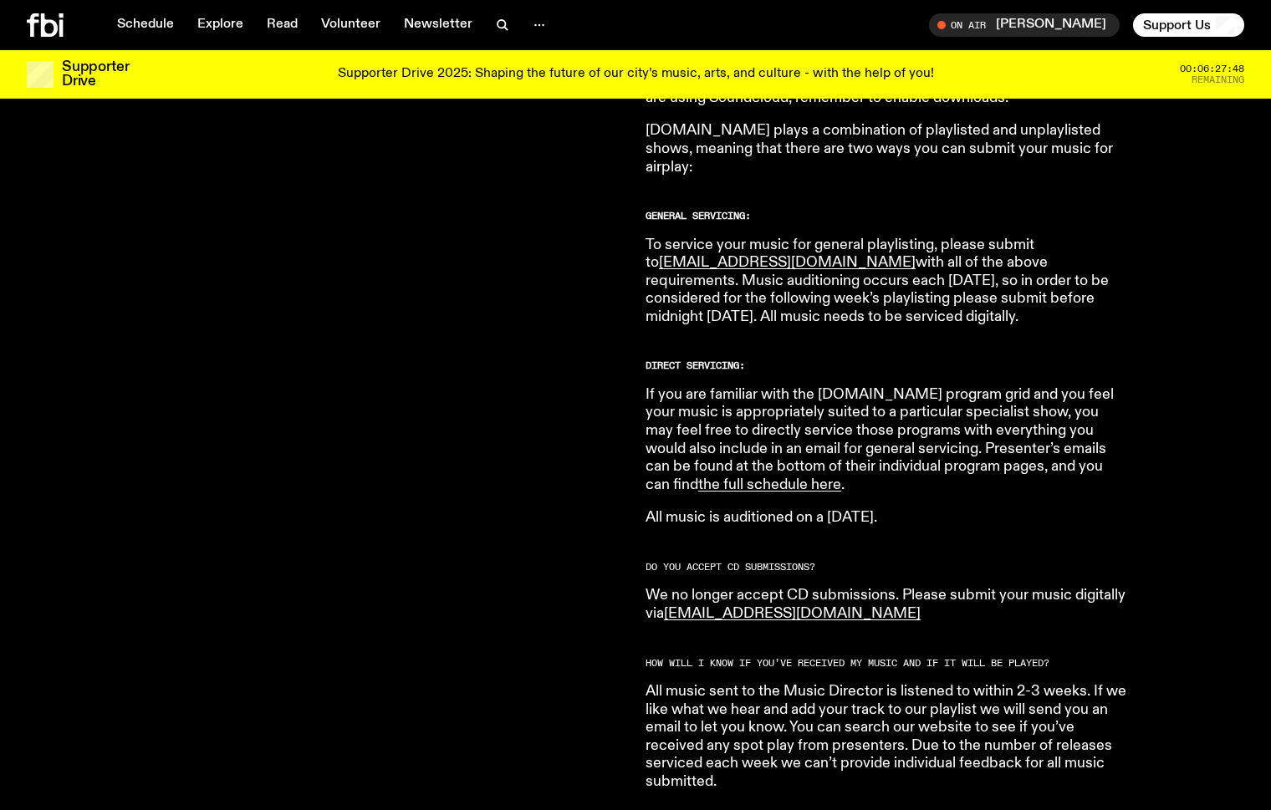
scroll to position [925, 0]
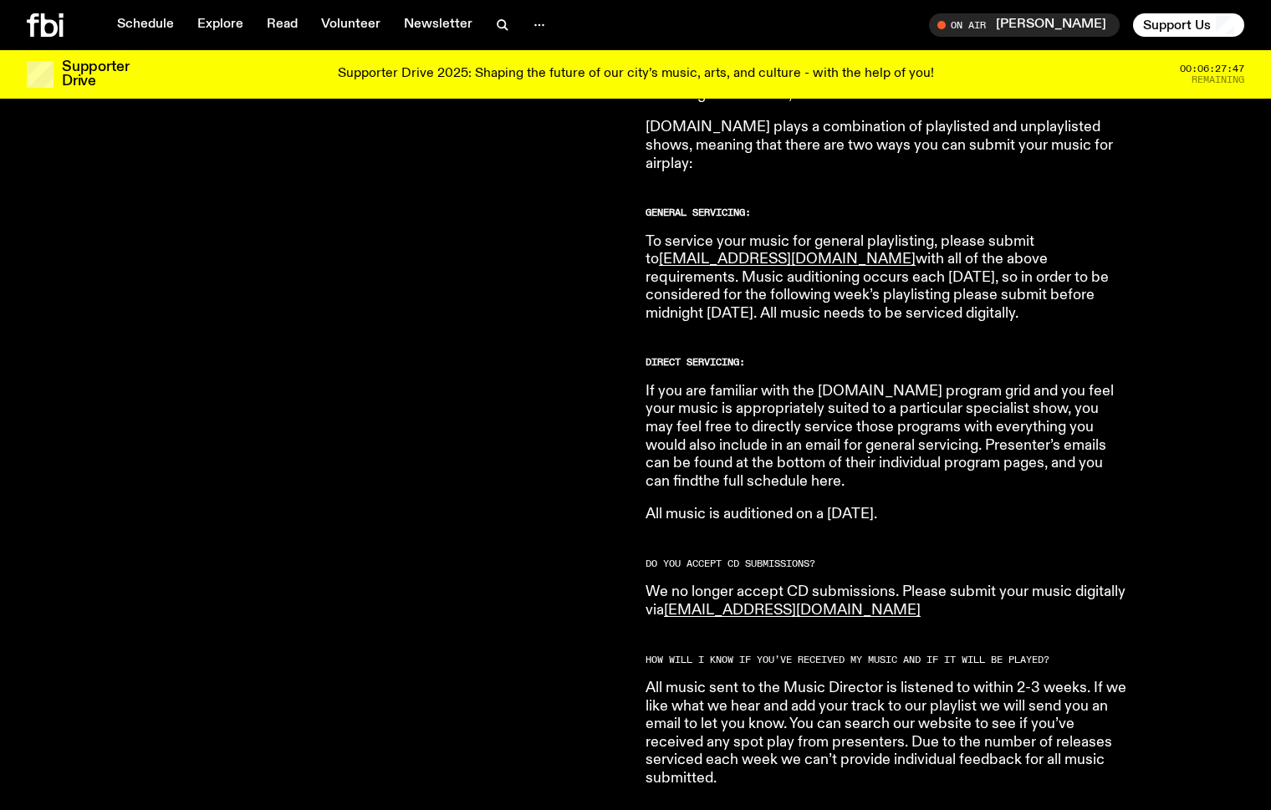
click at [841, 474] on link "the full schedule here" at bounding box center [769, 481] width 143 height 15
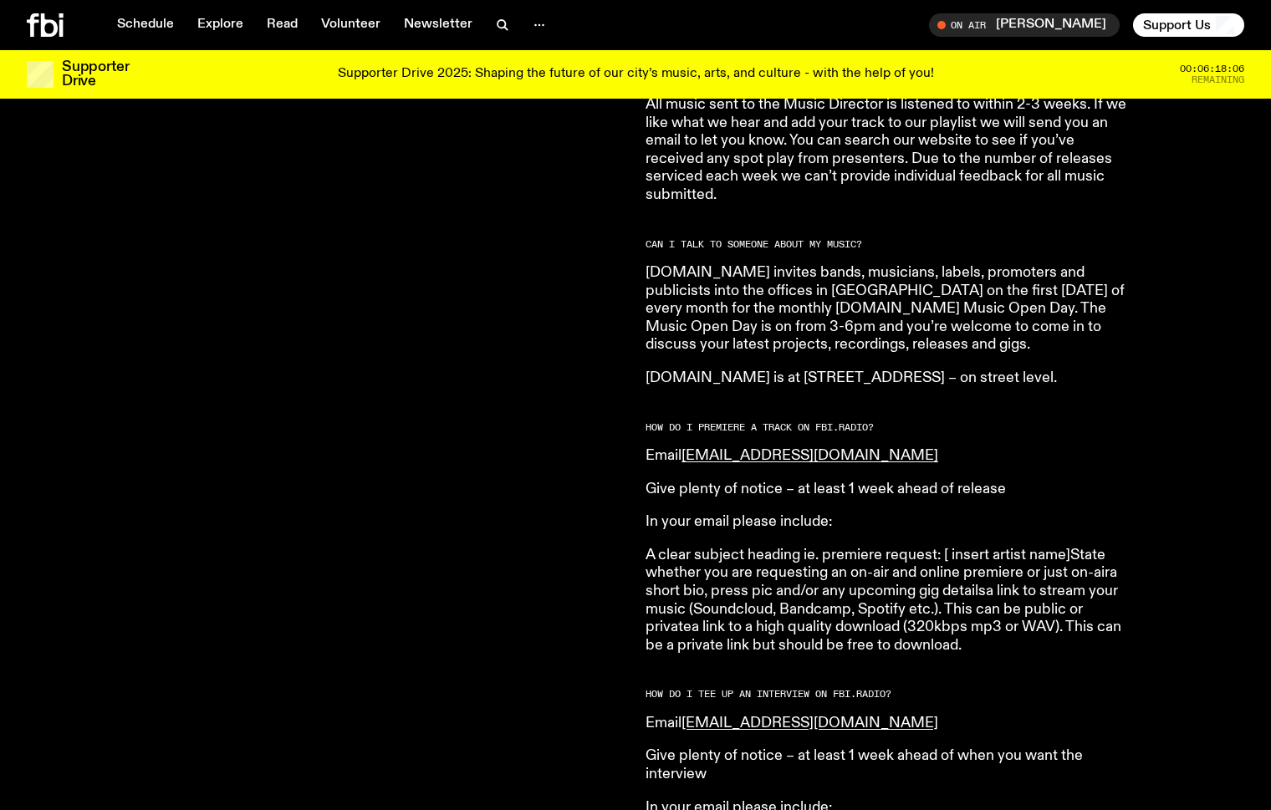
scroll to position [1509, 0]
drag, startPoint x: 792, startPoint y: 409, endPoint x: 689, endPoint y: 411, distance: 102.8
click at [689, 446] on p "Email music@fbiradio.com" at bounding box center [886, 455] width 482 height 18
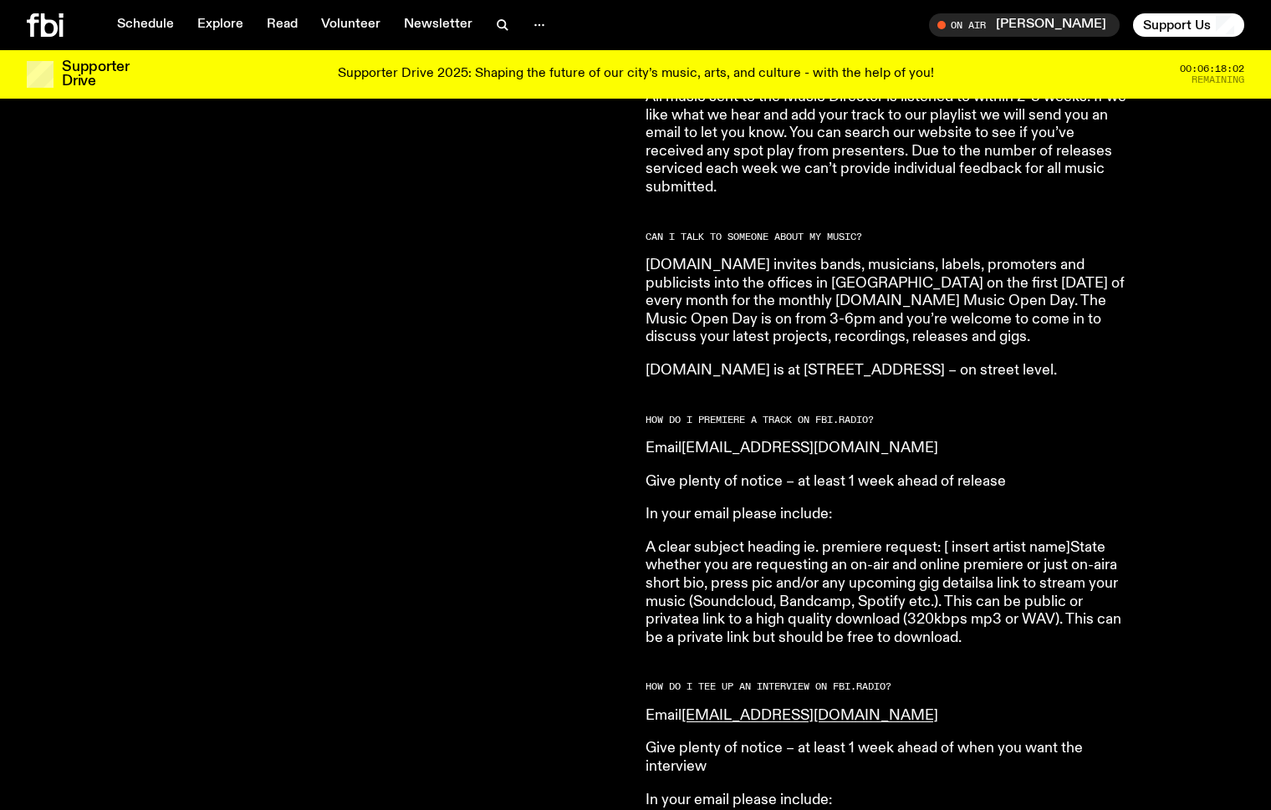
scroll to position [1524, 0]
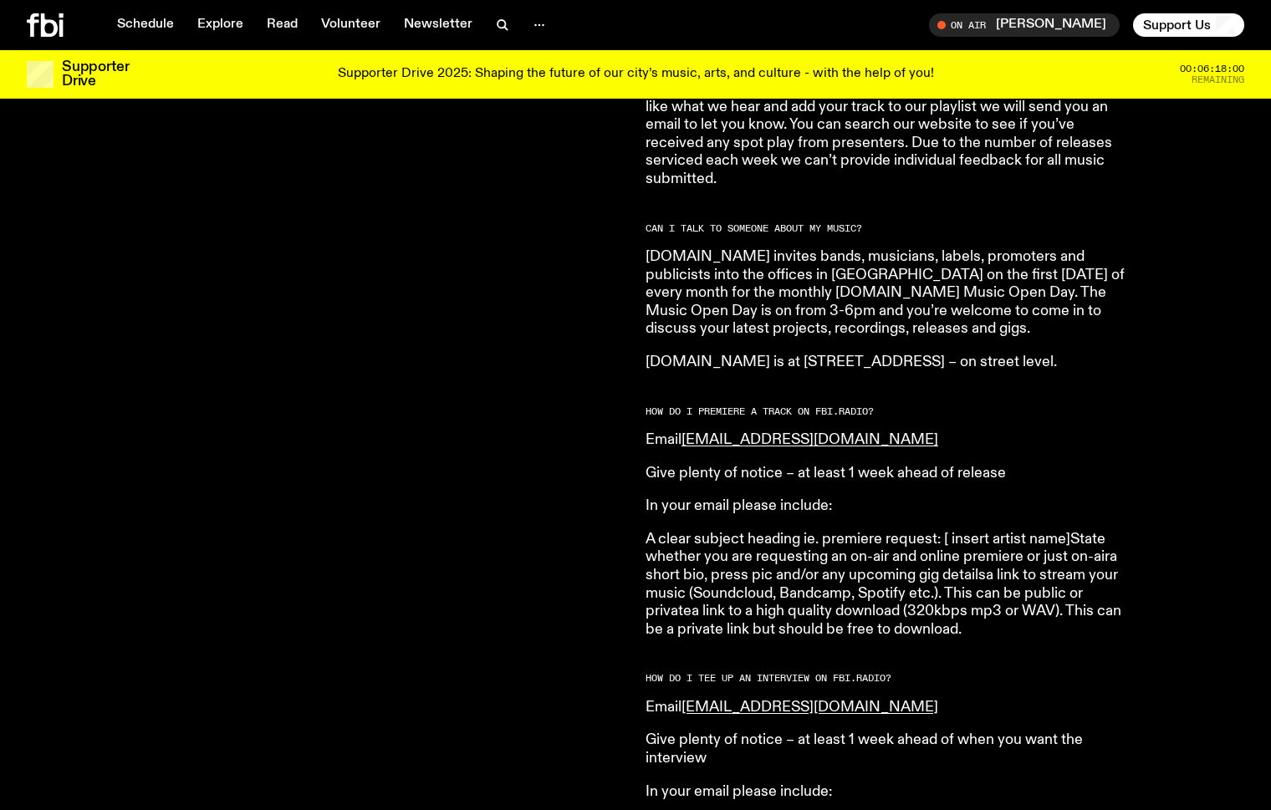
copy p "Email music@fbiradio.com"
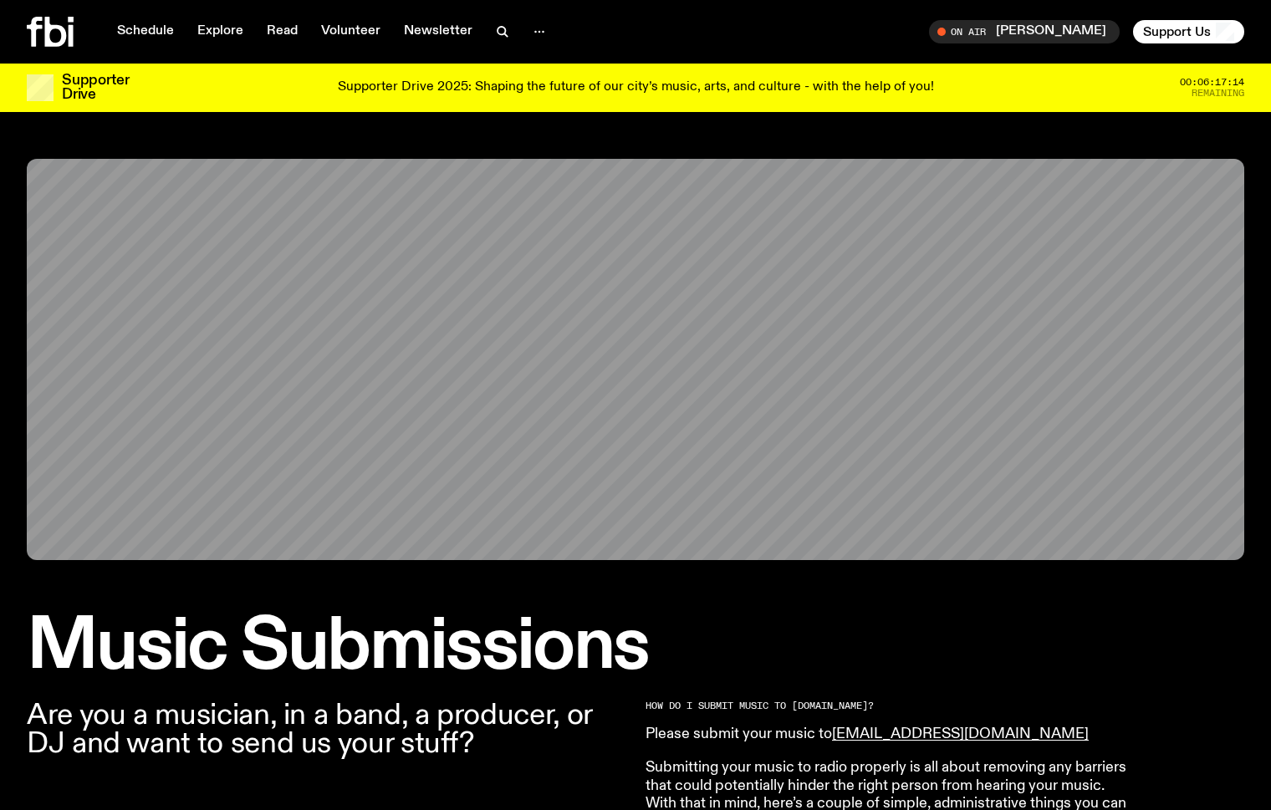
scroll to position [0, 0]
click at [535, 29] on icon "button" at bounding box center [539, 32] width 20 height 20
click at [537, 96] on link "Contact" at bounding box center [539, 95] width 84 height 23
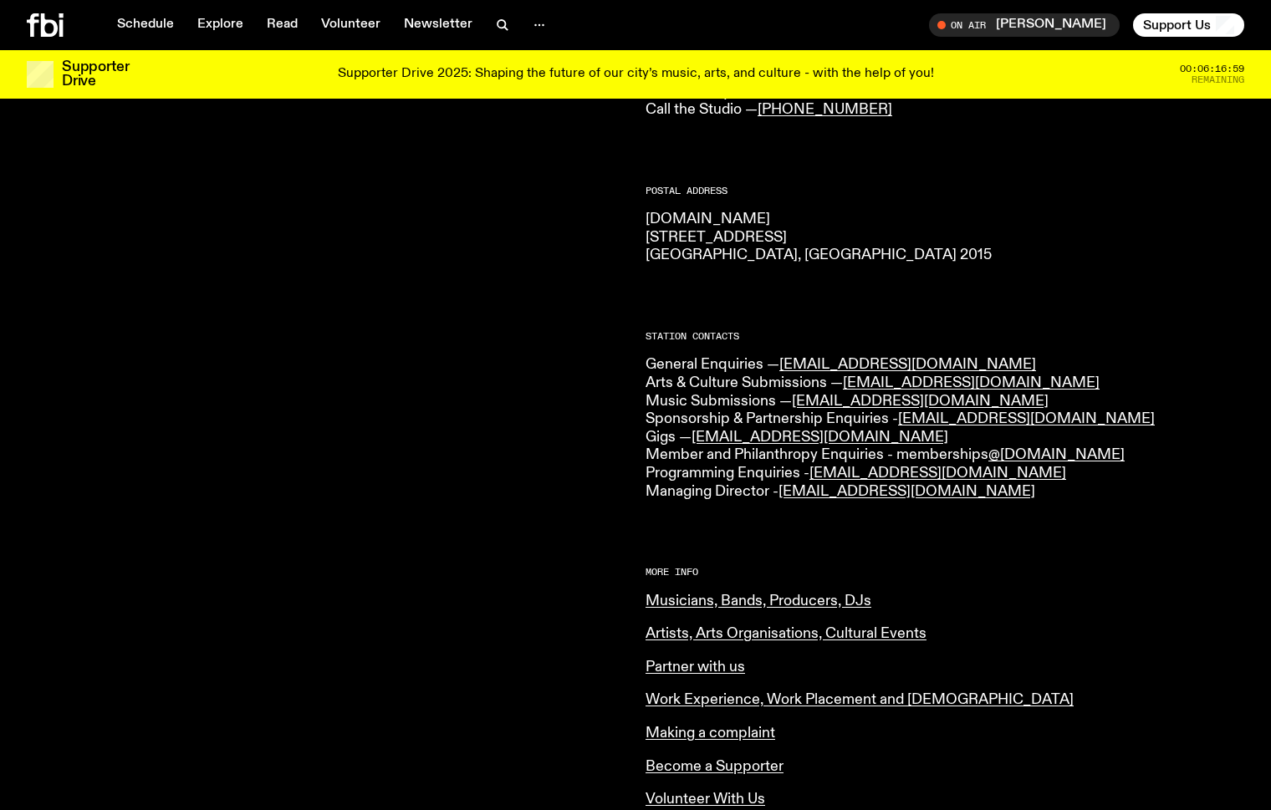
scroll to position [227, 0]
drag, startPoint x: 997, startPoint y: 378, endPoint x: 849, endPoint y: 378, distance: 148.0
click at [849, 378] on p "General Enquiries — [EMAIL_ADDRESS][DOMAIN_NAME] Arts & Culture Submissions — […" at bounding box center [944, 426] width 599 height 145
copy p "Arts & Culture Submissions — culture@fbiradio.com"
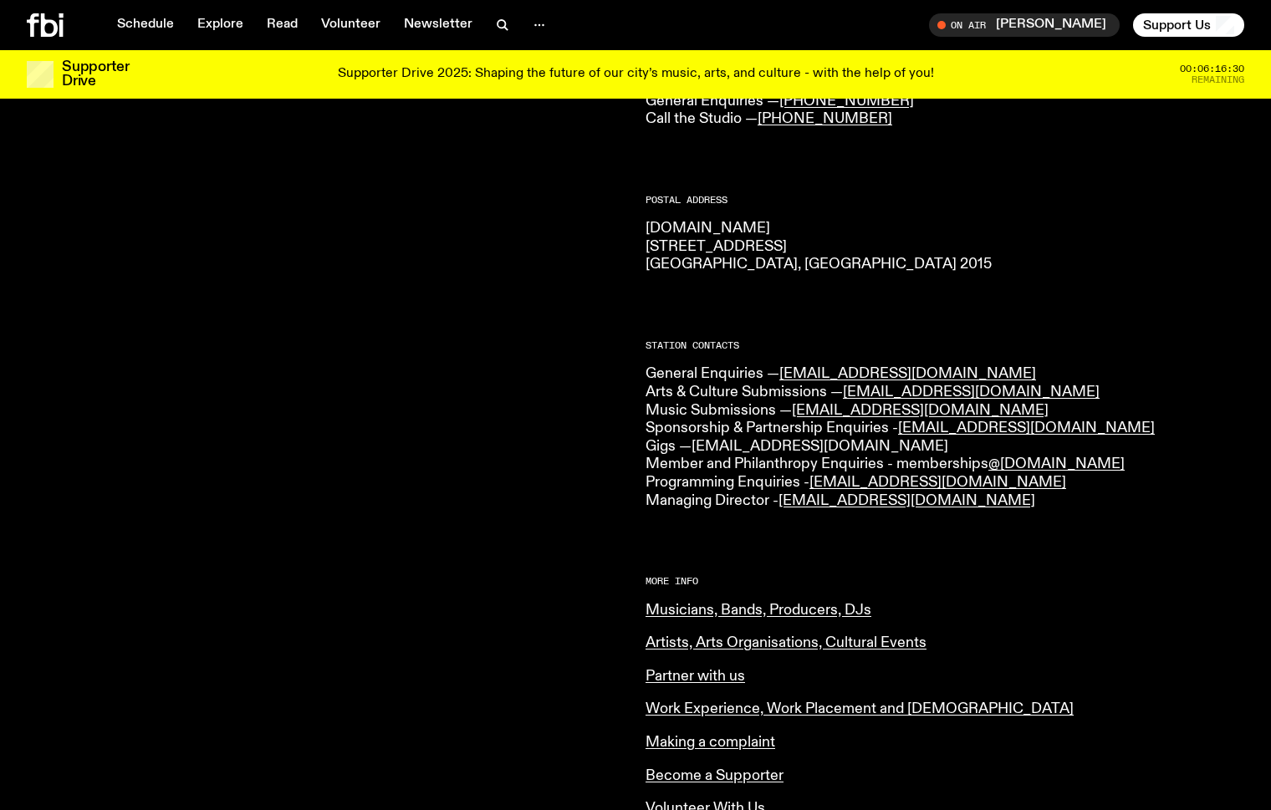
click at [721, 428] on p "General Enquiries — [EMAIL_ADDRESS][DOMAIN_NAME] Arts & Culture Submissions — […" at bounding box center [944, 437] width 599 height 145
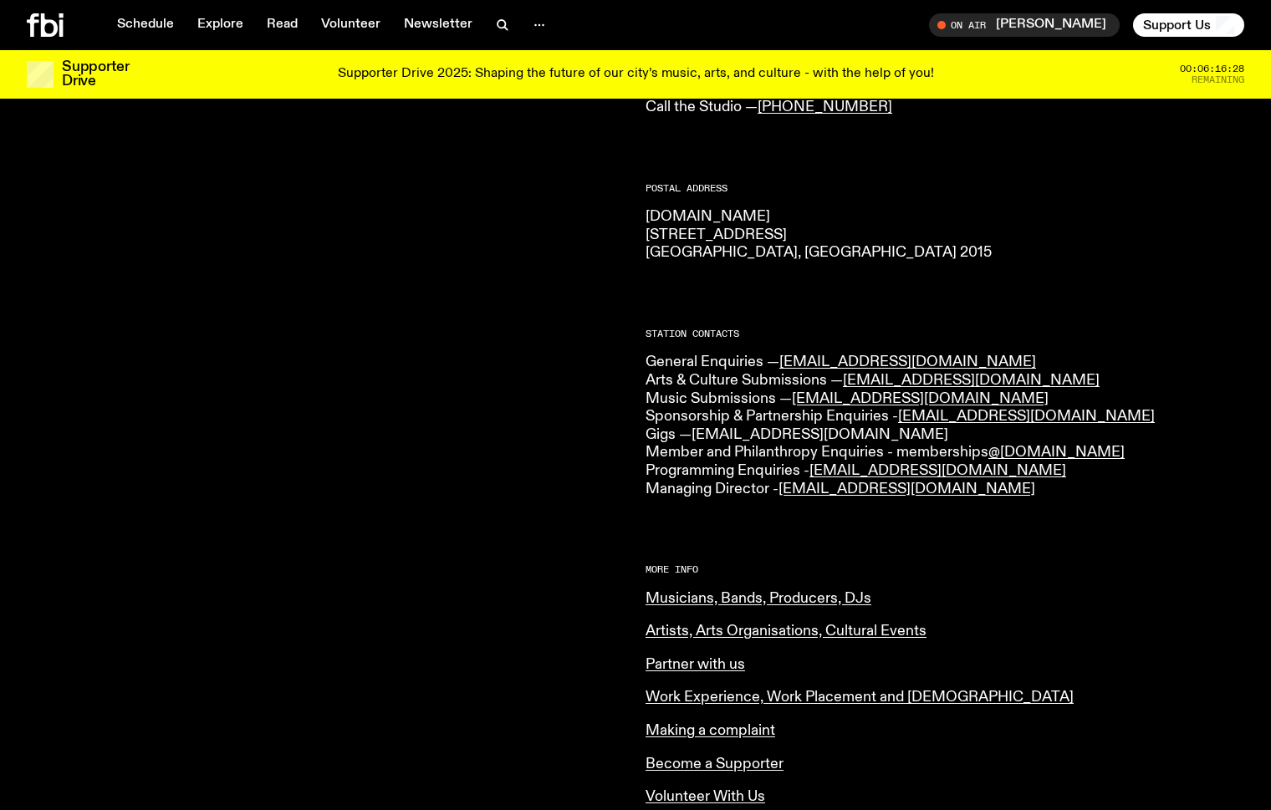
scroll to position [226, 0]
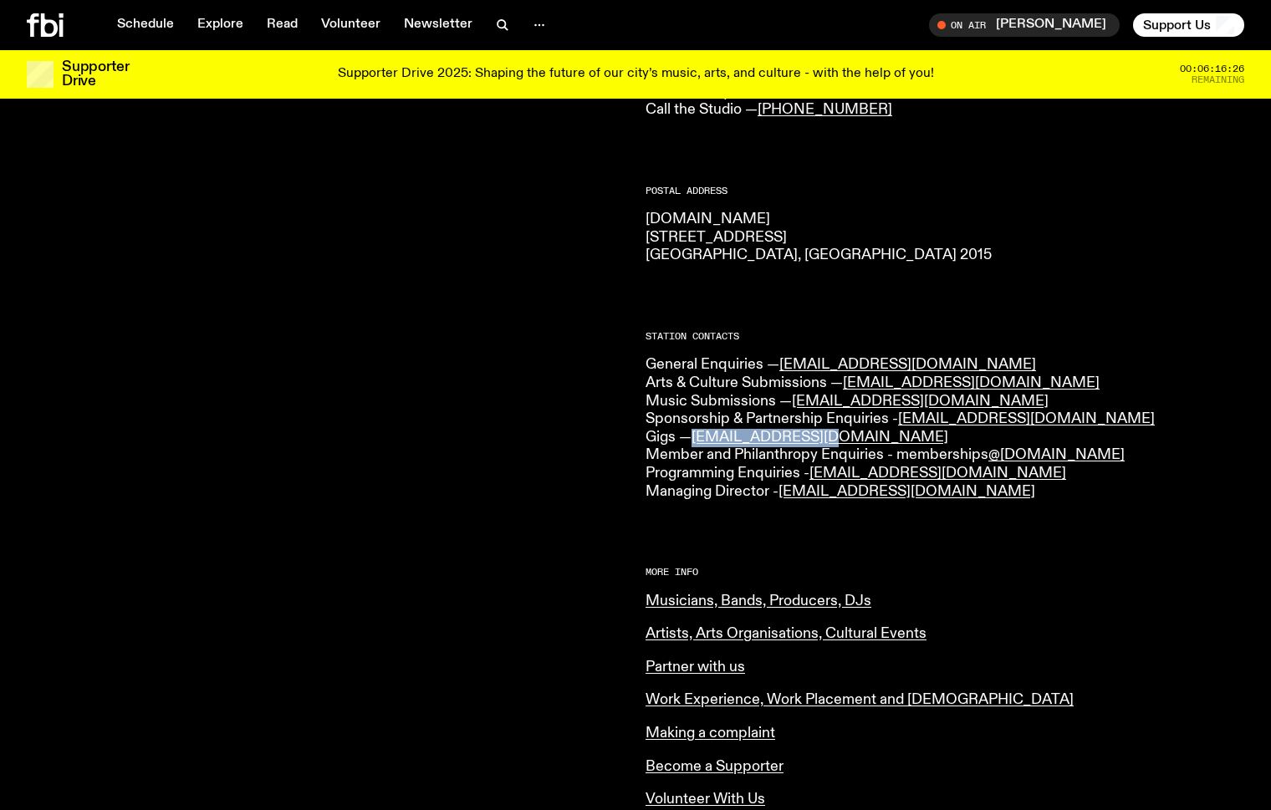
drag, startPoint x: 829, startPoint y: 428, endPoint x: 691, endPoint y: 434, distance: 138.1
click at [691, 434] on p "General Enquiries — info@fbiradio.com Arts & Culture Submissions — culture@fbir…" at bounding box center [944, 428] width 599 height 145
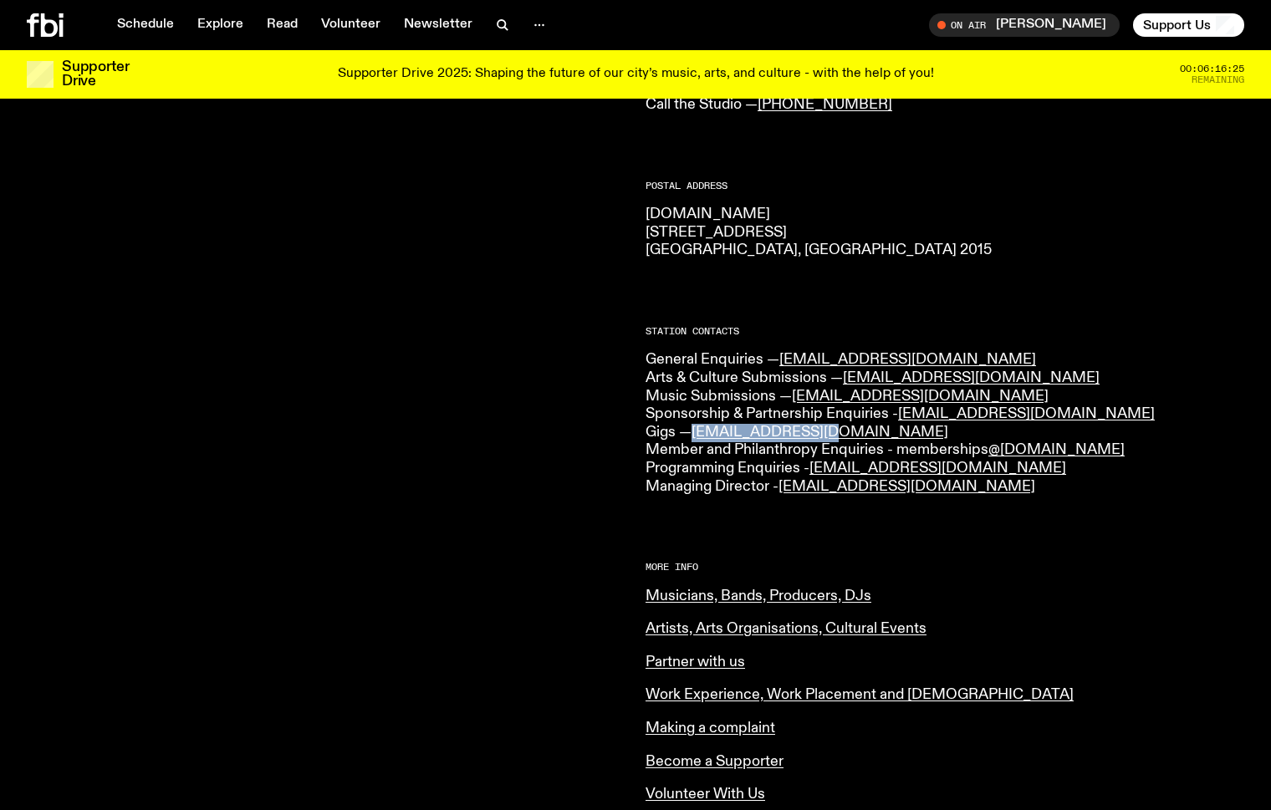
copy p "gigs@fbiradio.com"
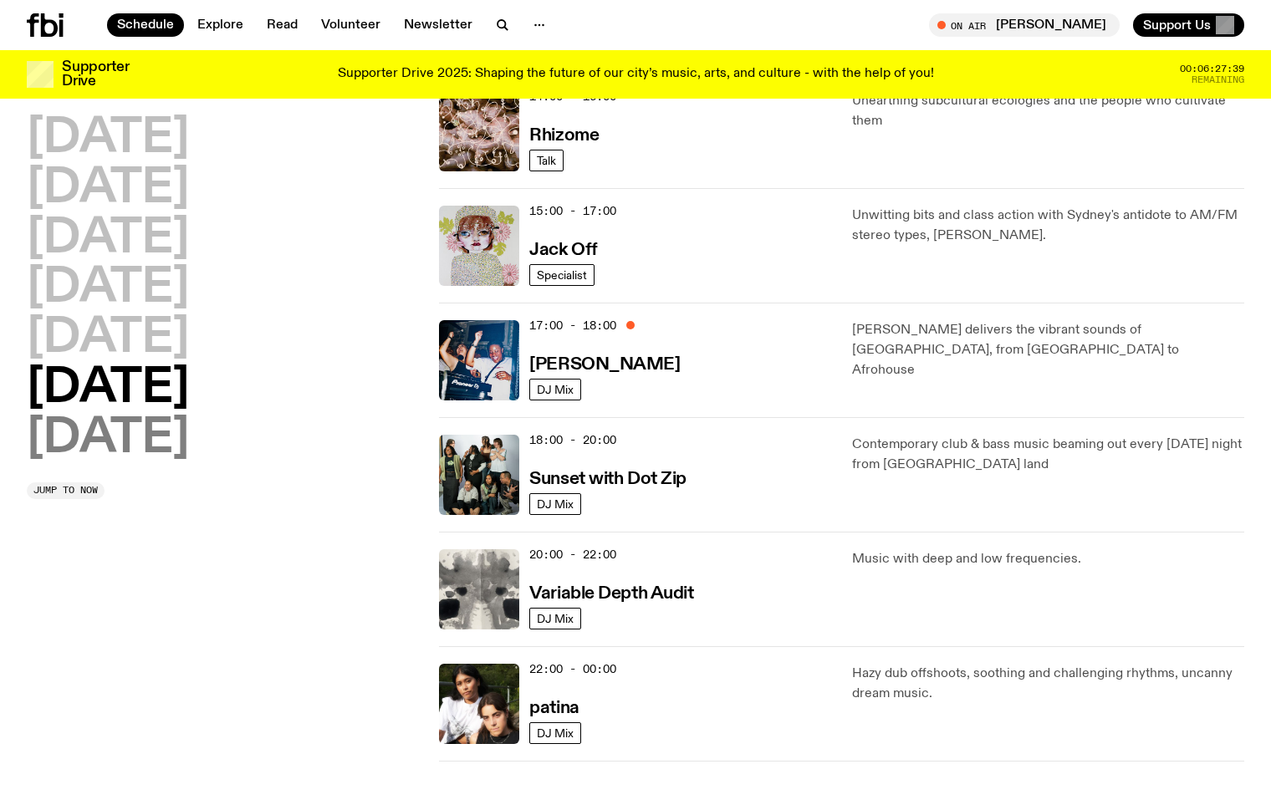
click at [95, 437] on h2 "[DATE]" at bounding box center [108, 439] width 162 height 47
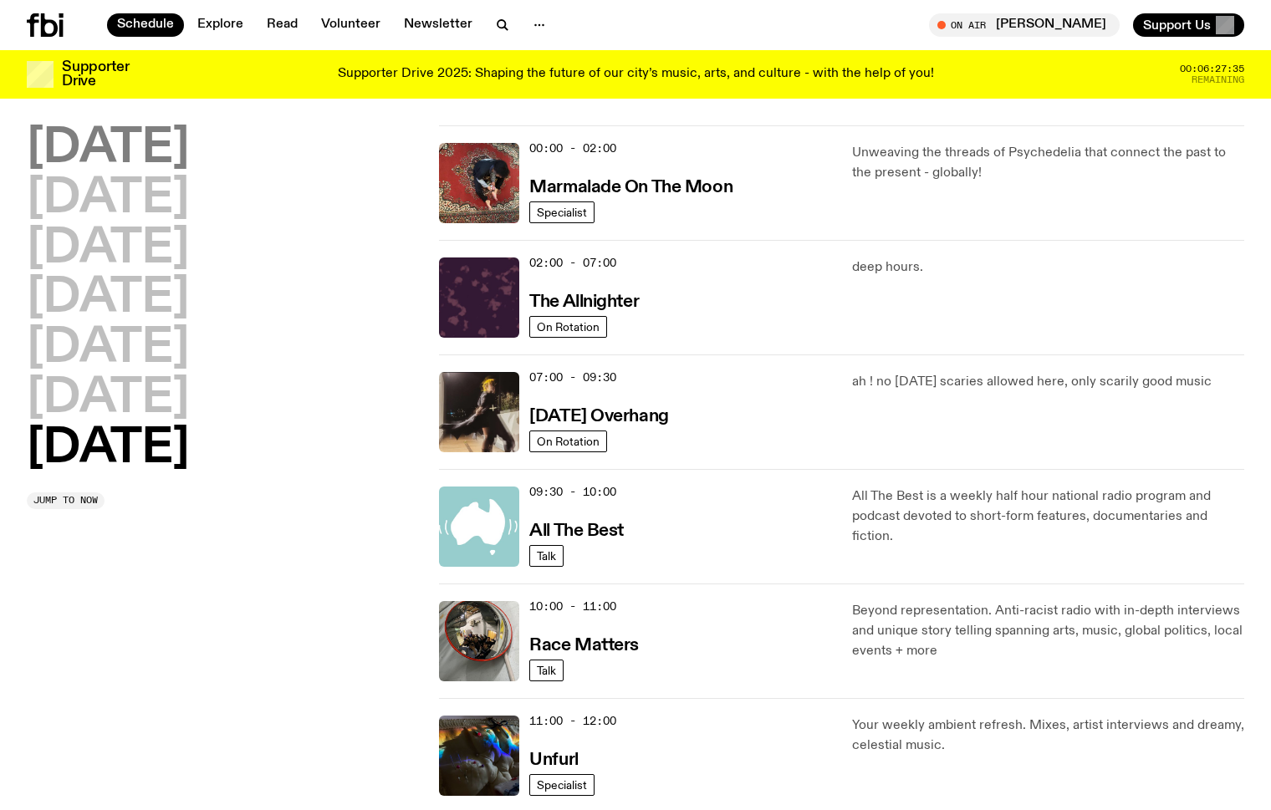
click at [135, 149] on h2 "[DATE]" at bounding box center [108, 148] width 162 height 47
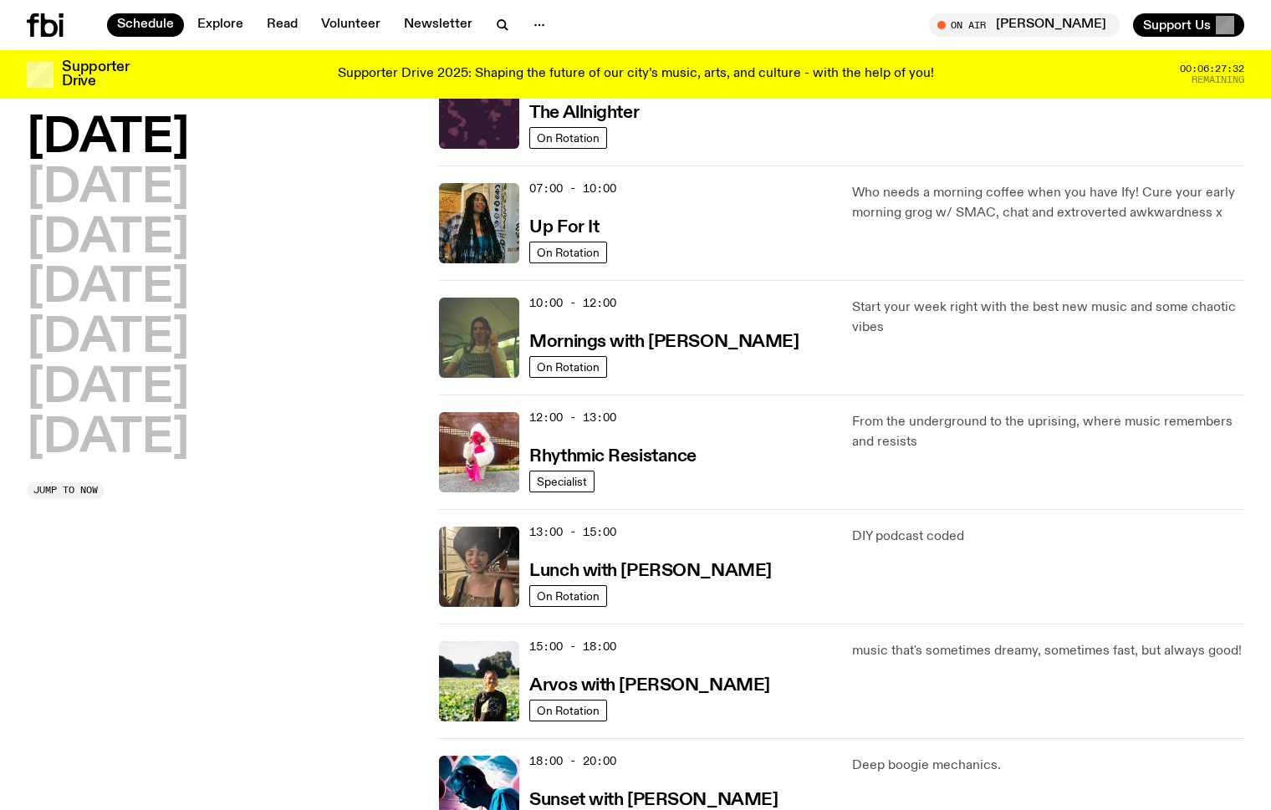
scroll to position [44, 0]
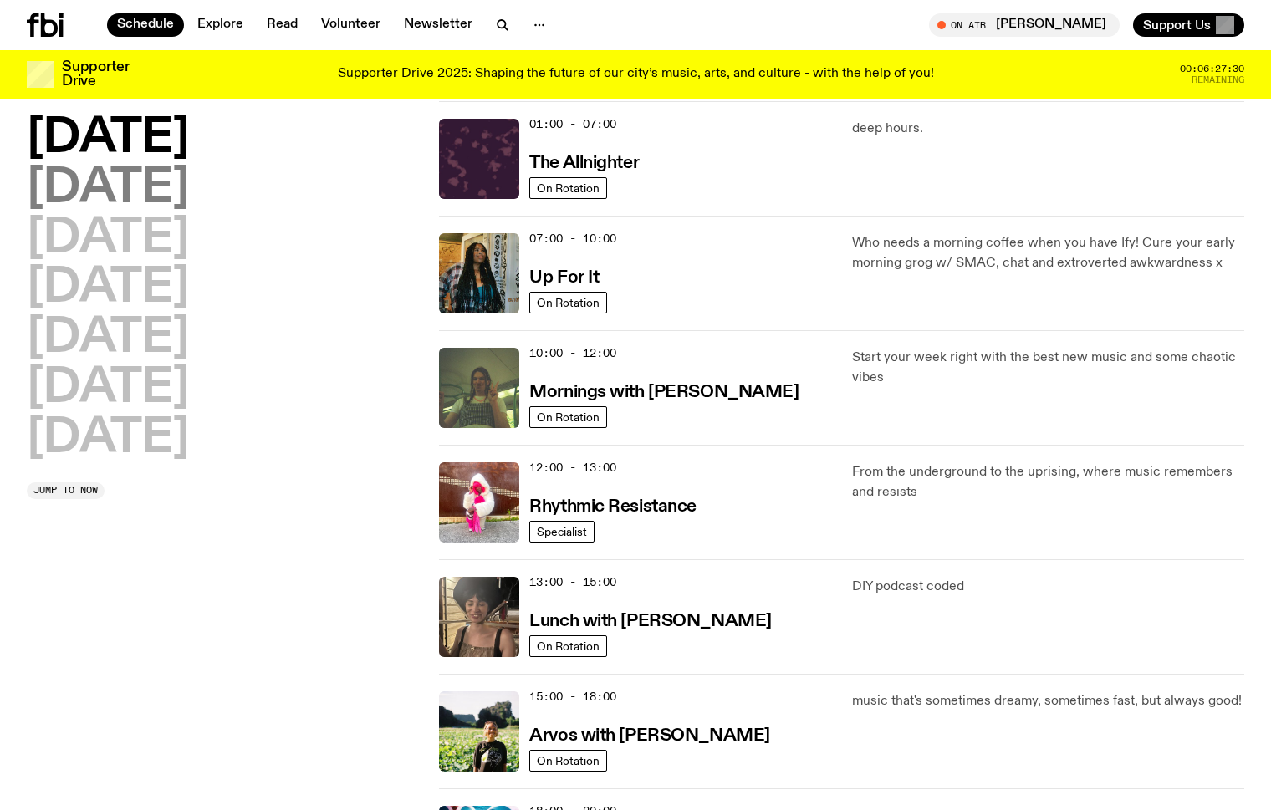
click at [123, 191] on h2 "[DATE]" at bounding box center [108, 189] width 162 height 47
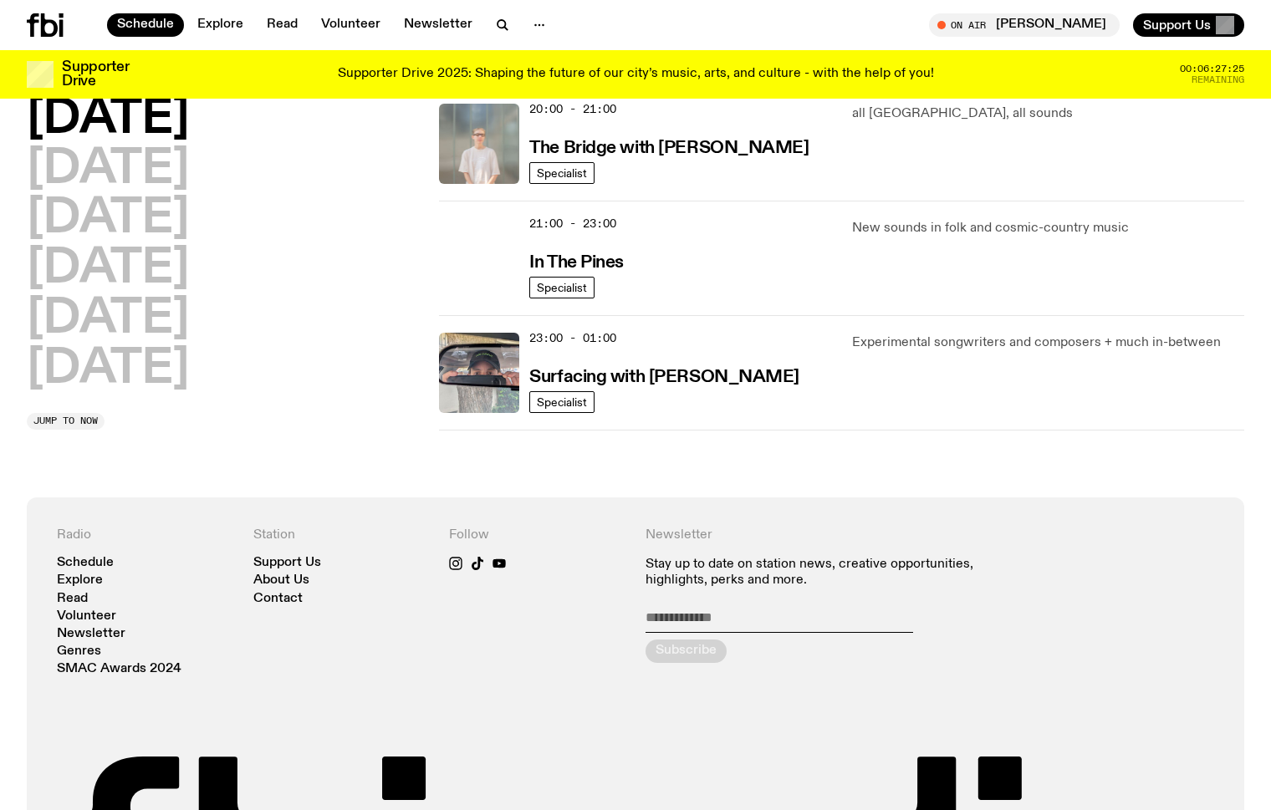
scroll to position [864, 0]
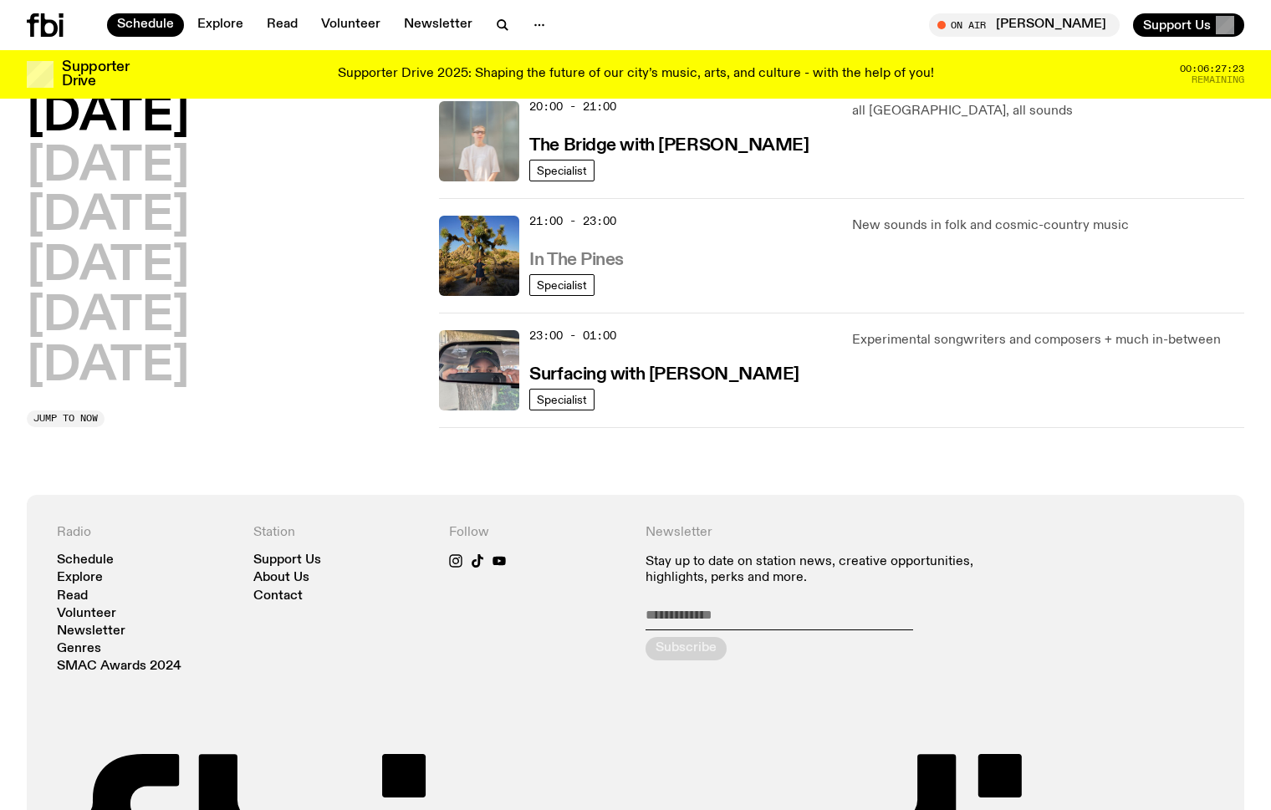
click at [599, 260] on h3 "In The Pines" at bounding box center [576, 261] width 94 height 18
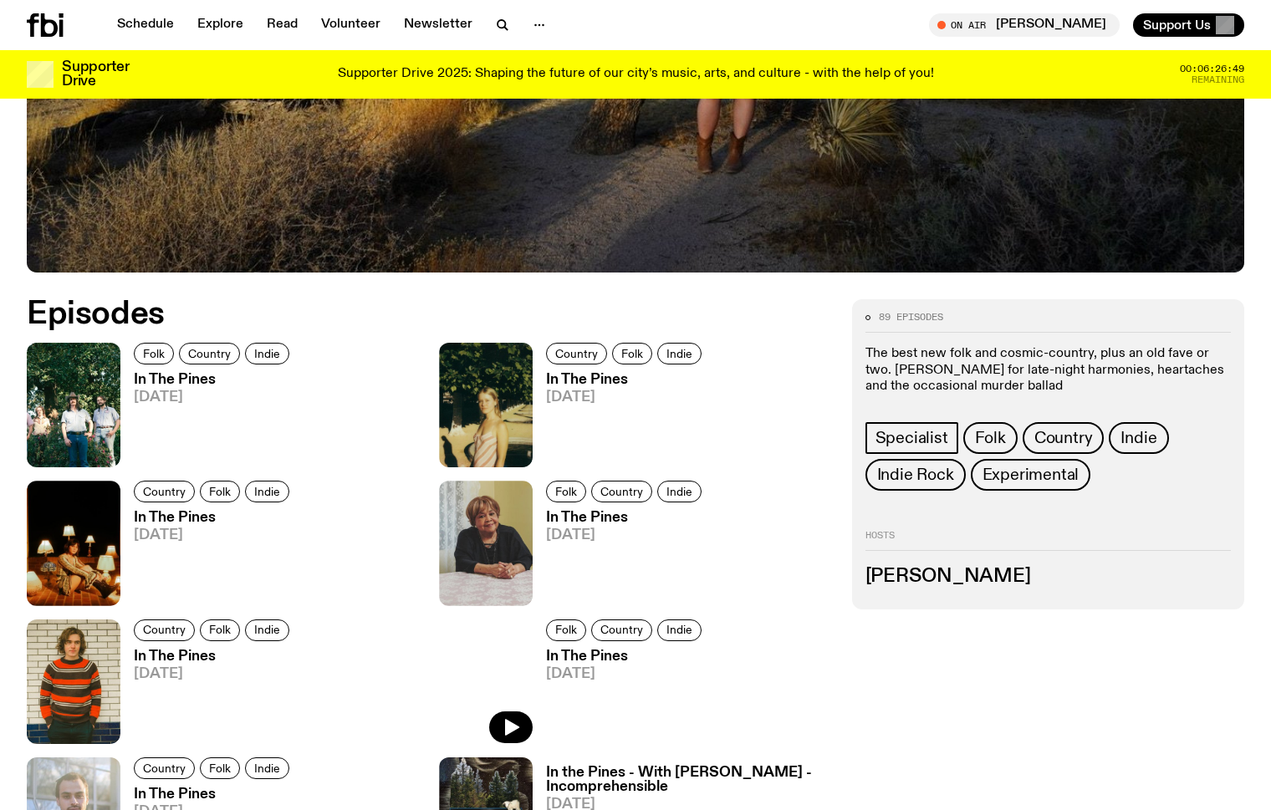
scroll to position [647, 0]
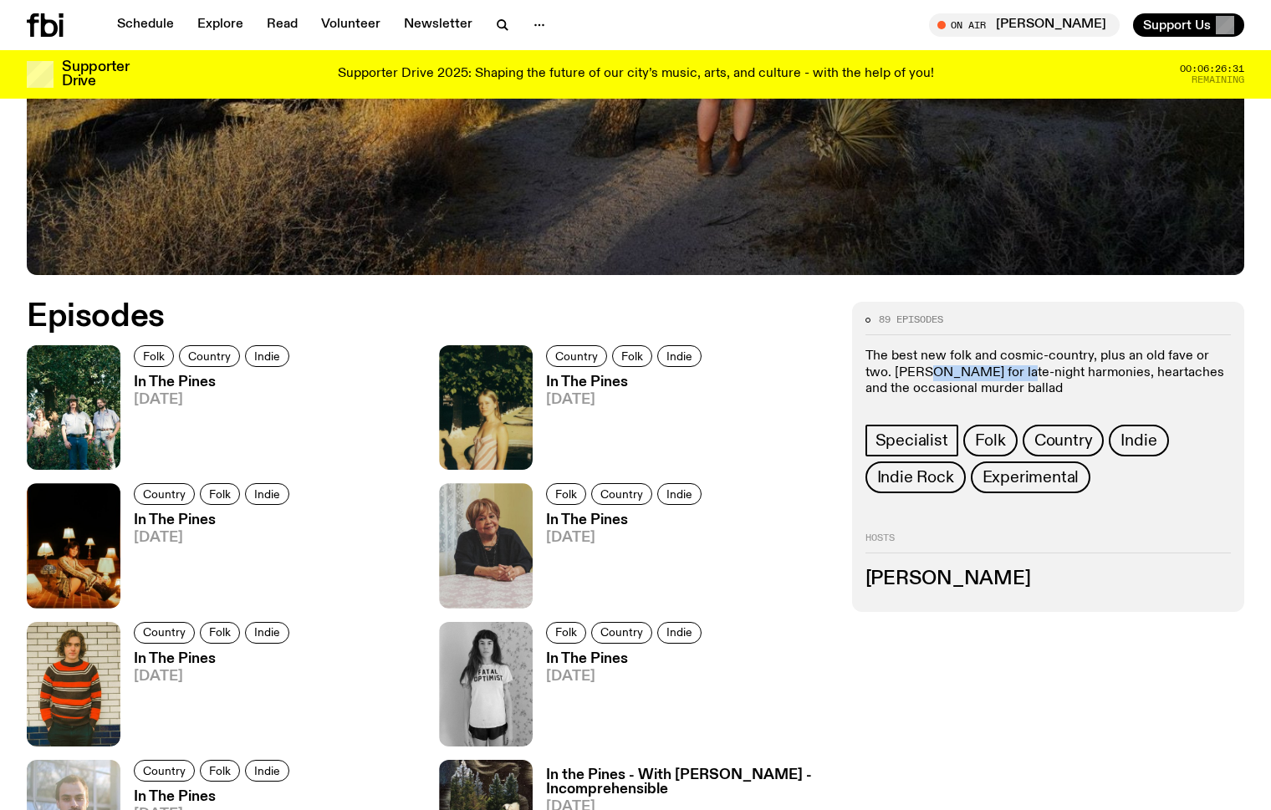
drag, startPoint x: 893, startPoint y: 375, endPoint x: 996, endPoint y: 368, distance: 103.1
click at [996, 368] on p "The best new folk and cosmic-country, plus an old fave or two. [PERSON_NAME] fo…" at bounding box center [1047, 373] width 365 height 48
copy p "Johanna Roberts"
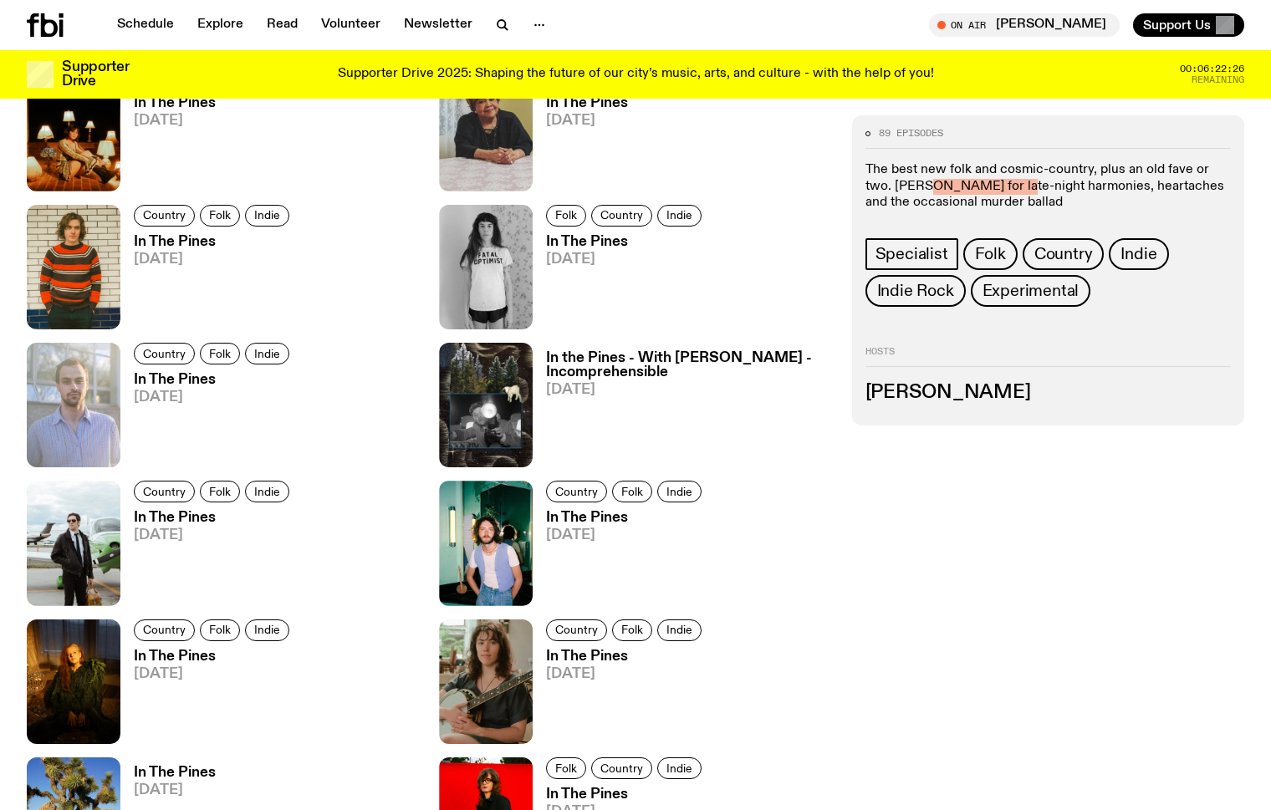
scroll to position [1064, 0]
click at [898, 390] on h3 "Johanna Roberts" at bounding box center [1047, 393] width 365 height 18
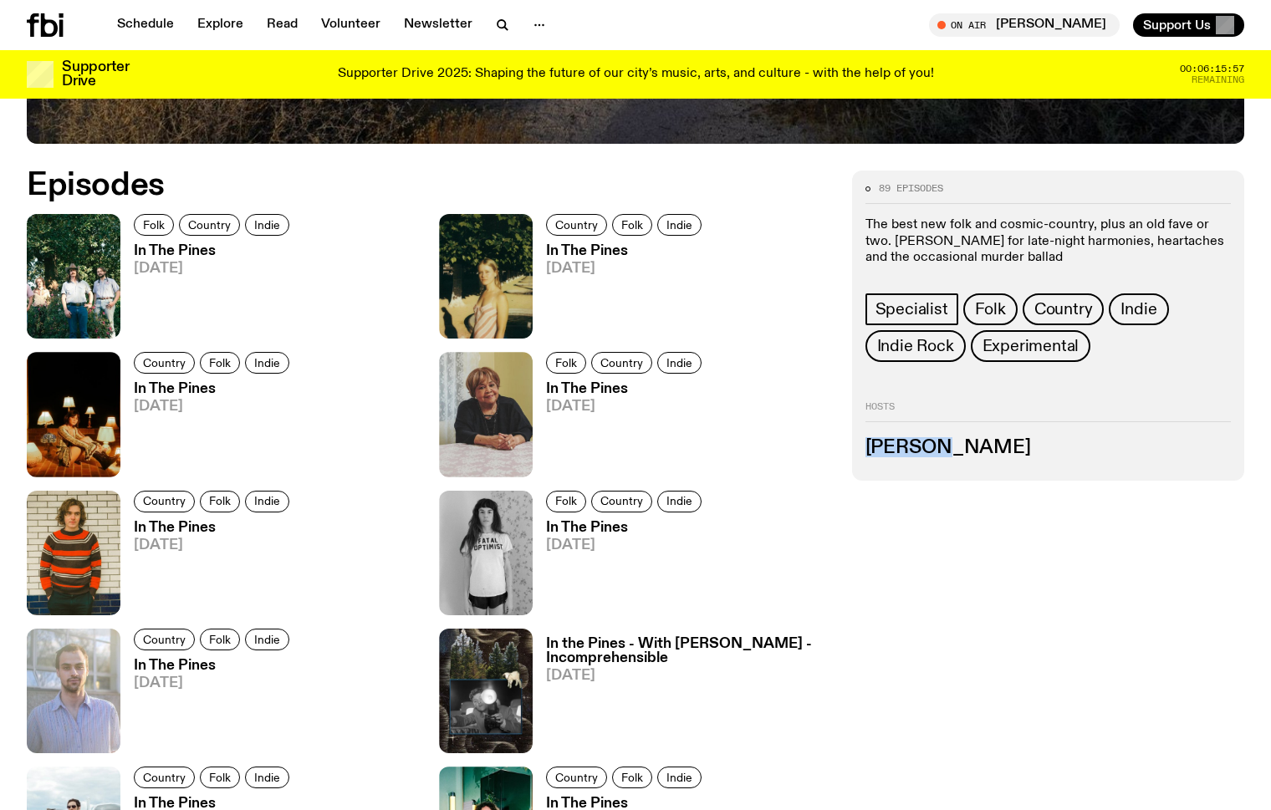
scroll to position [852, 0]
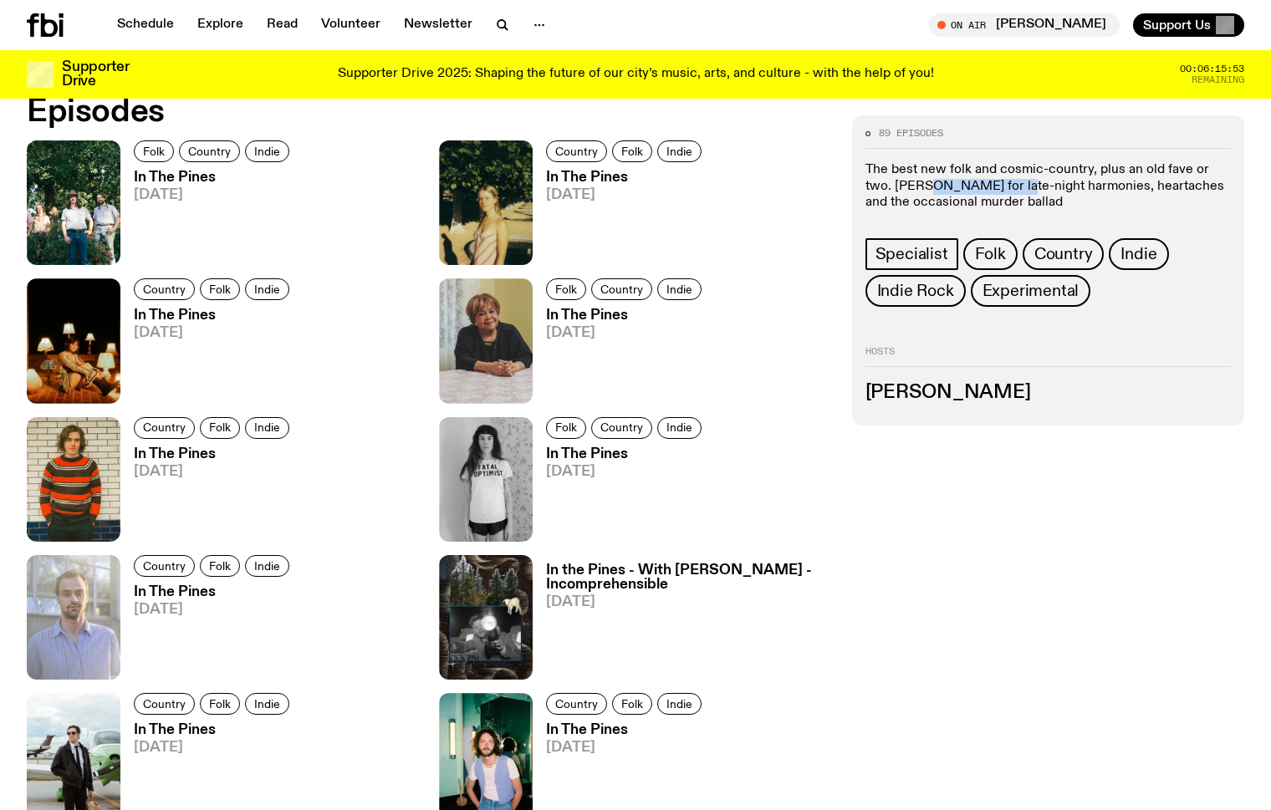
drag, startPoint x: 994, startPoint y: 189, endPoint x: 894, endPoint y: 189, distance: 100.3
click at [894, 189] on p "The best new folk and cosmic-country, plus an old fave or two. [PERSON_NAME] fo…" at bounding box center [1047, 186] width 365 height 48
copy p "Johanna Roberts"
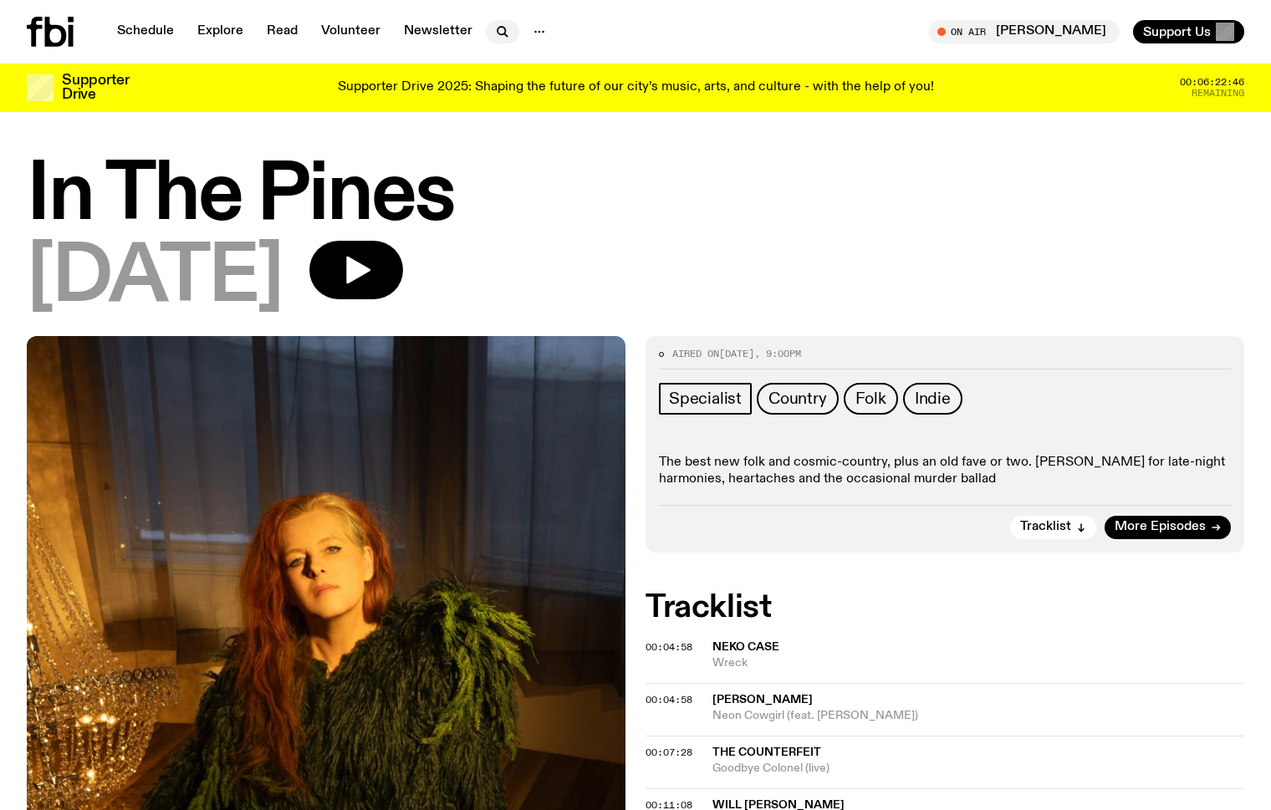
click at [499, 28] on icon "button" at bounding box center [501, 31] width 8 height 8
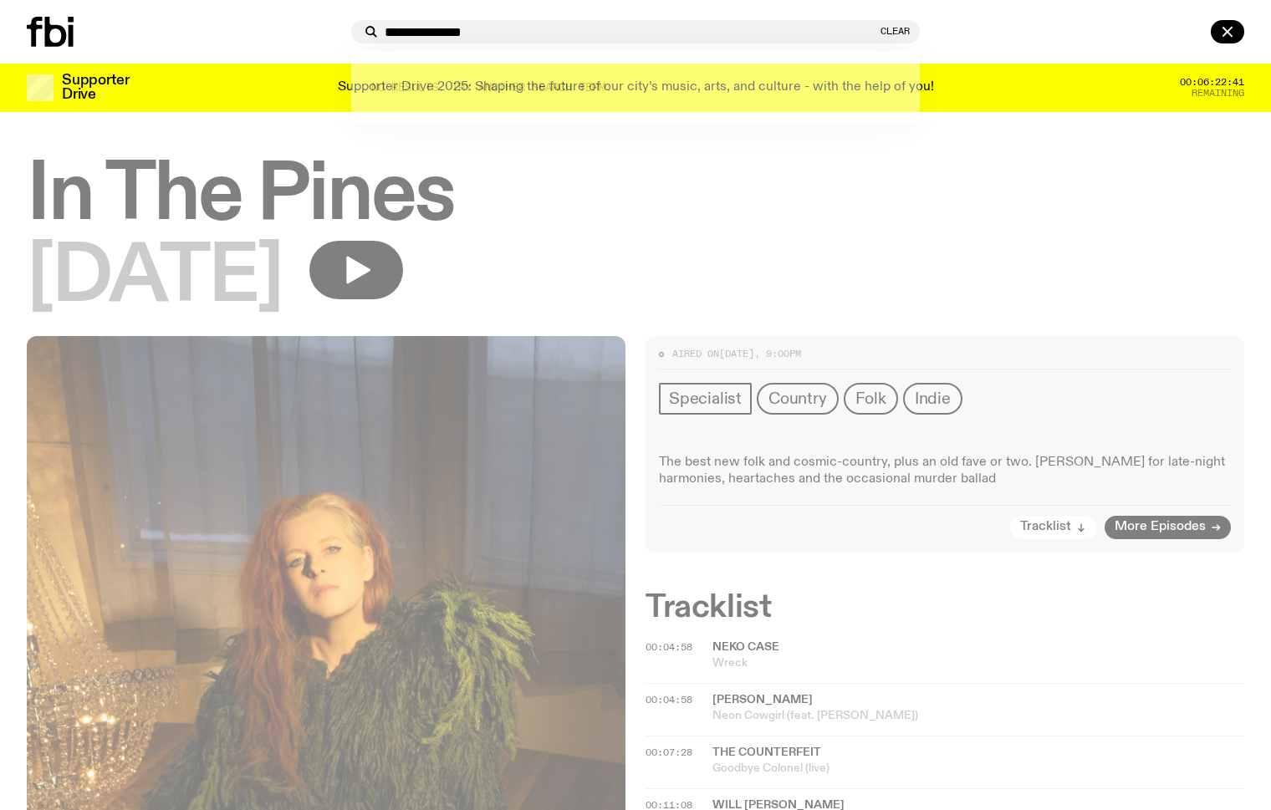
type input "**********"
